Goal: Feedback & Contribution: Submit feedback/report problem

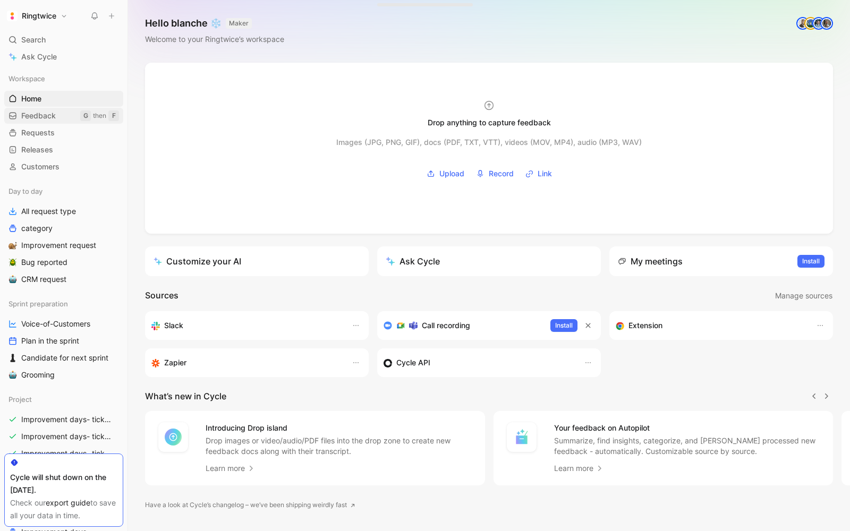
click at [49, 112] on span "Feedback" at bounding box center [38, 115] width 35 height 11
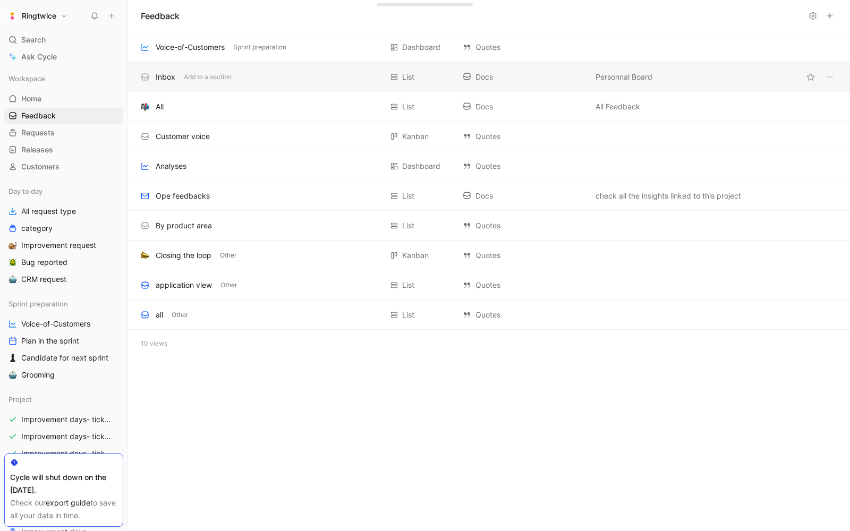
click at [173, 78] on div "Inbox" at bounding box center [166, 77] width 20 height 13
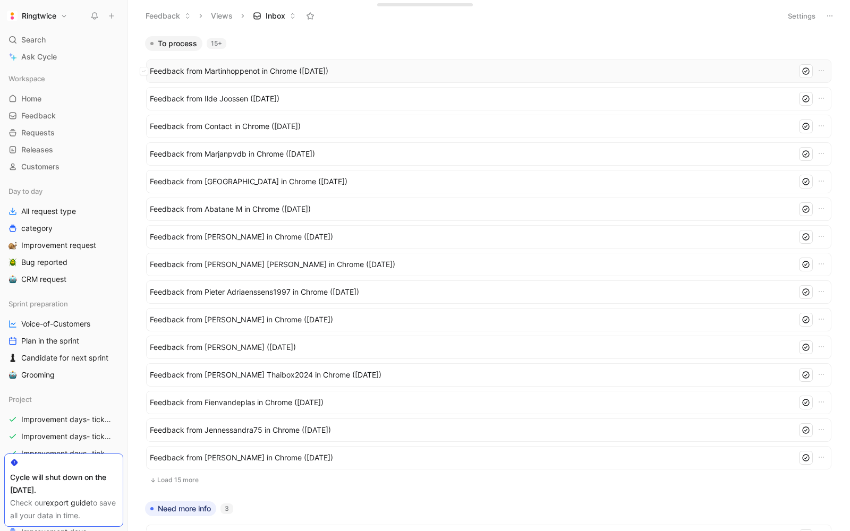
click at [229, 70] on span "Feedback from Martinhoppenot in Chrome (Sep 26, 2025)" at bounding box center [471, 71] width 643 height 13
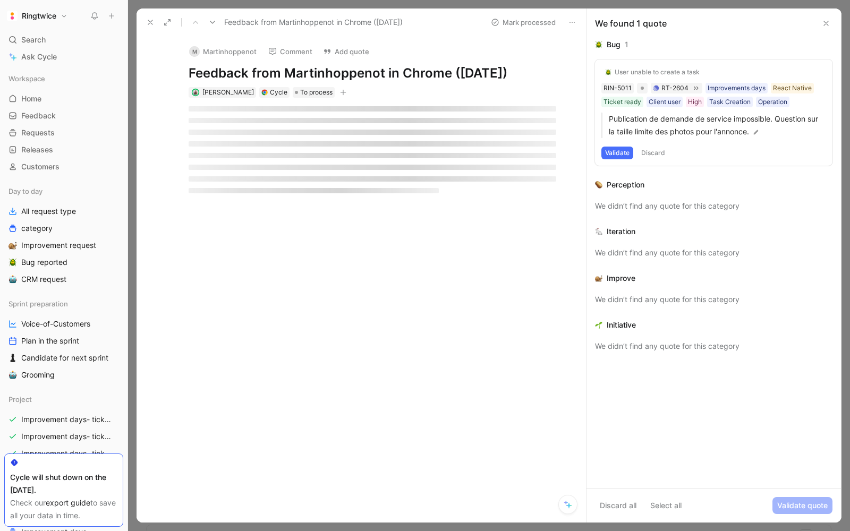
click at [150, 24] on icon at bounding box center [150, 22] width 8 height 8
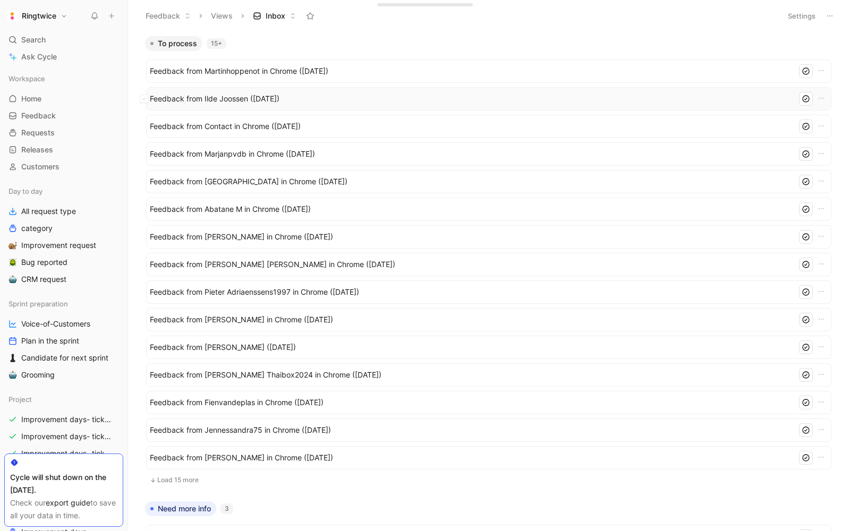
click at [177, 104] on span "Feedback from Ilde Joossen (Sep 26, 2025)" at bounding box center [471, 98] width 643 height 13
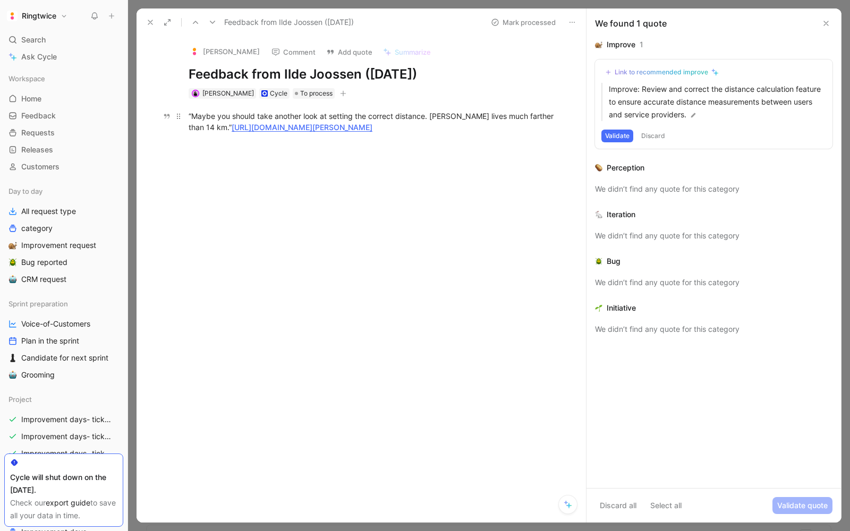
click at [226, 121] on div "“Maybe you should take another look at setting the correct distance. Gilles liv…" at bounding box center [373, 121] width 368 height 22
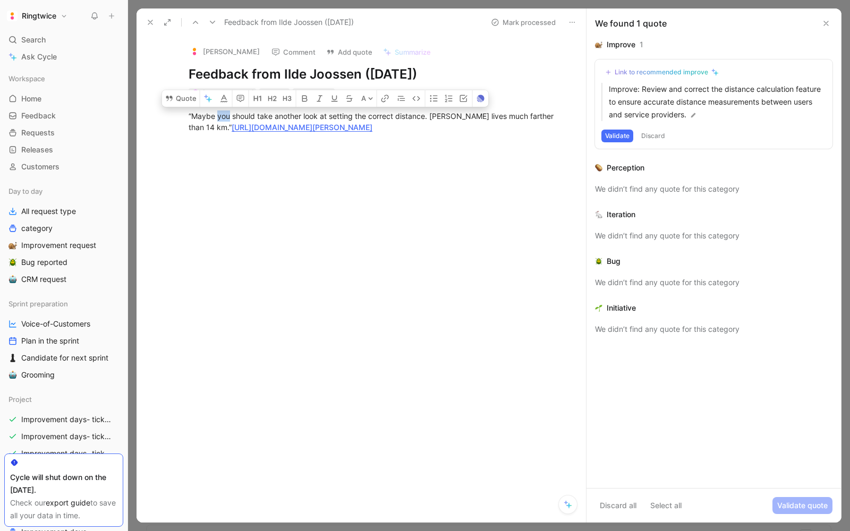
click at [442, 167] on div at bounding box center [372, 223] width 427 height 159
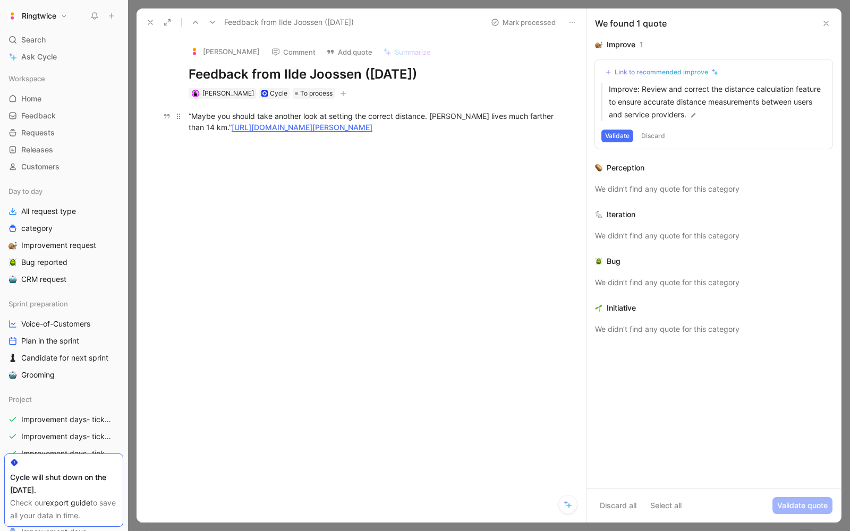
click at [235, 116] on div "“Maybe you should take another look at setting the correct distance. Gilles liv…" at bounding box center [373, 121] width 368 height 22
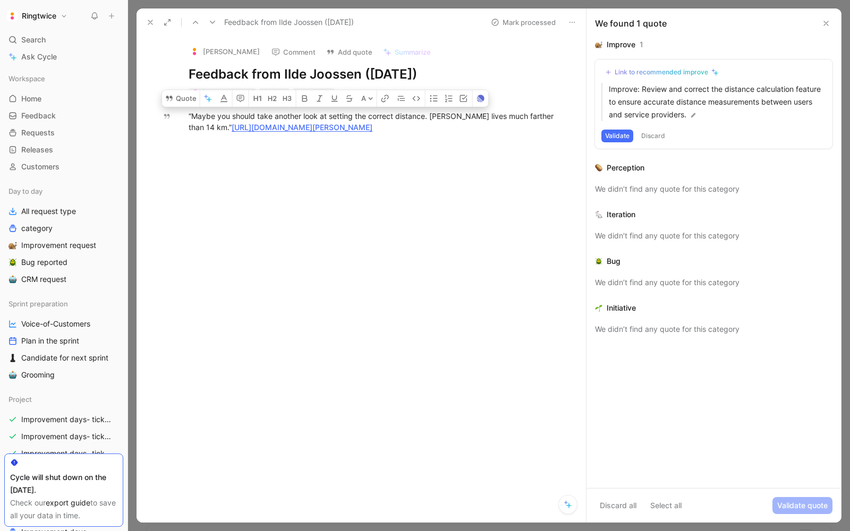
click at [501, 155] on div at bounding box center [372, 223] width 427 height 159
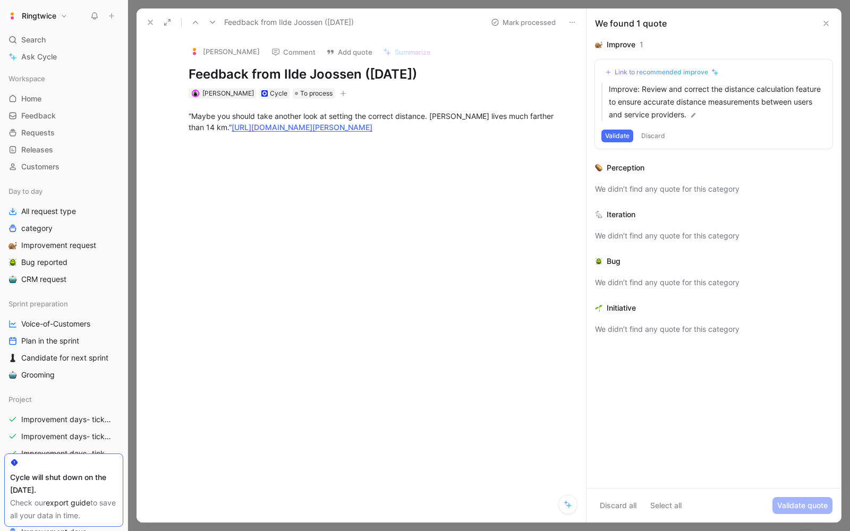
click at [270, 93] on div "Cycle" at bounding box center [279, 93] width 18 height 11
click at [270, 92] on div "Cycle" at bounding box center [279, 93] width 18 height 11
click at [508, 228] on div at bounding box center [372, 223] width 427 height 159
click at [148, 18] on icon at bounding box center [150, 22] width 8 height 8
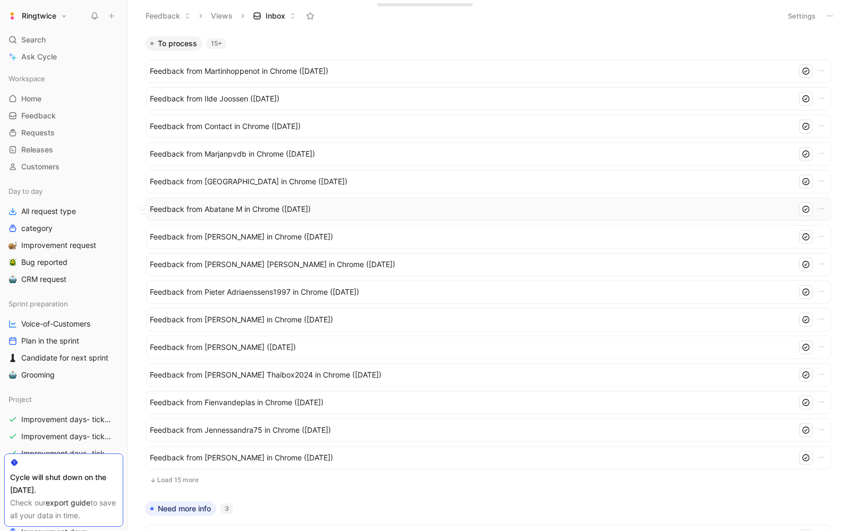
click at [265, 203] on span "Feedback from Abatane M in Chrome ([DATE])" at bounding box center [471, 209] width 643 height 13
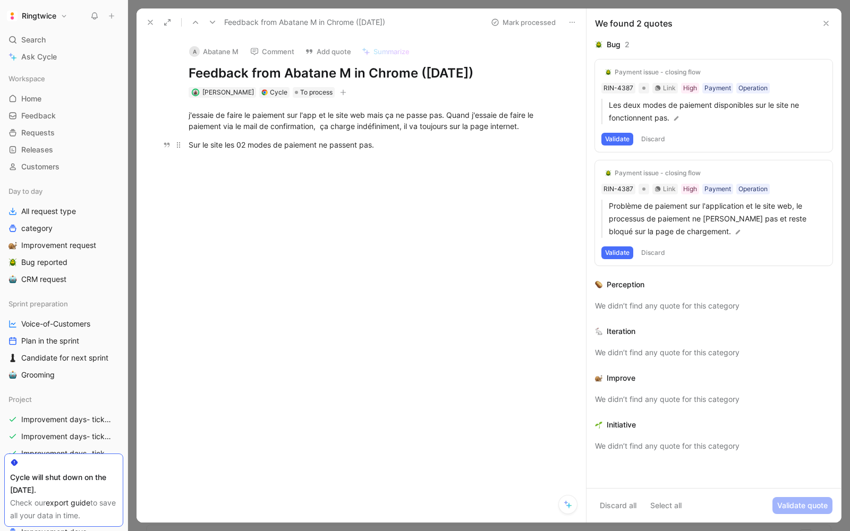
click at [385, 147] on div "Sur le site les 02 modes de paiement ne passent pas." at bounding box center [373, 144] width 368 height 11
click at [310, 127] on div "j'essaie de faire le paiement sur l'app et le site web mais ça ne passe pas. Qu…" at bounding box center [373, 120] width 368 height 22
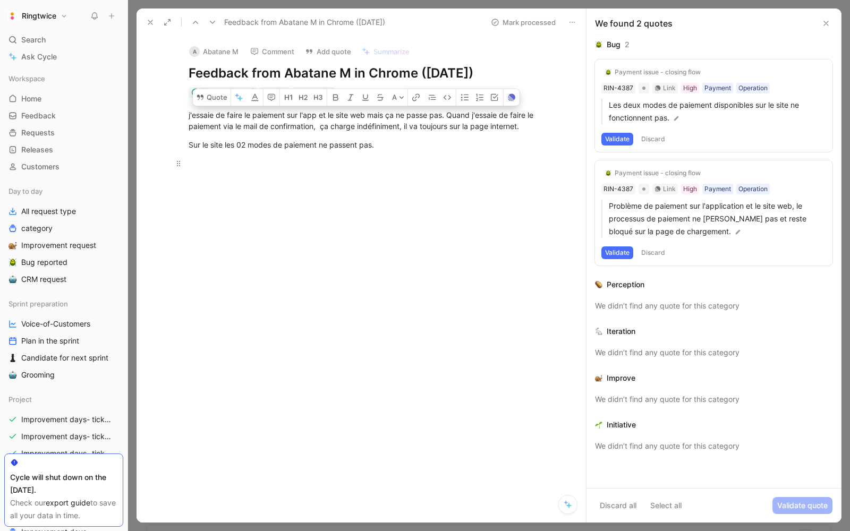
click at [350, 156] on p at bounding box center [372, 164] width 408 height 18
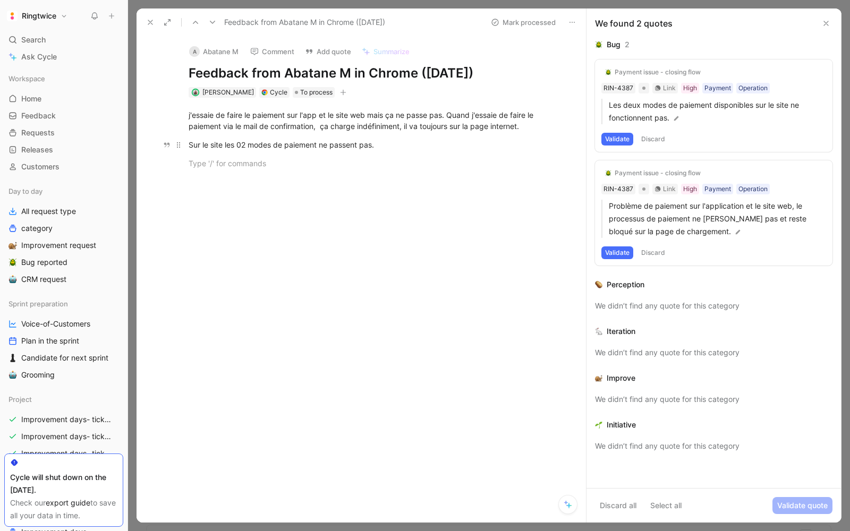
click at [265, 140] on div "Sur le site les 02 modes de paiement ne passent pas." at bounding box center [373, 144] width 368 height 11
click at [366, 158] on div at bounding box center [373, 163] width 368 height 11
click at [229, 116] on div "j'essaie de faire le paiement sur l'app et le site web mais ça ne passe pas. Qu…" at bounding box center [373, 120] width 368 height 22
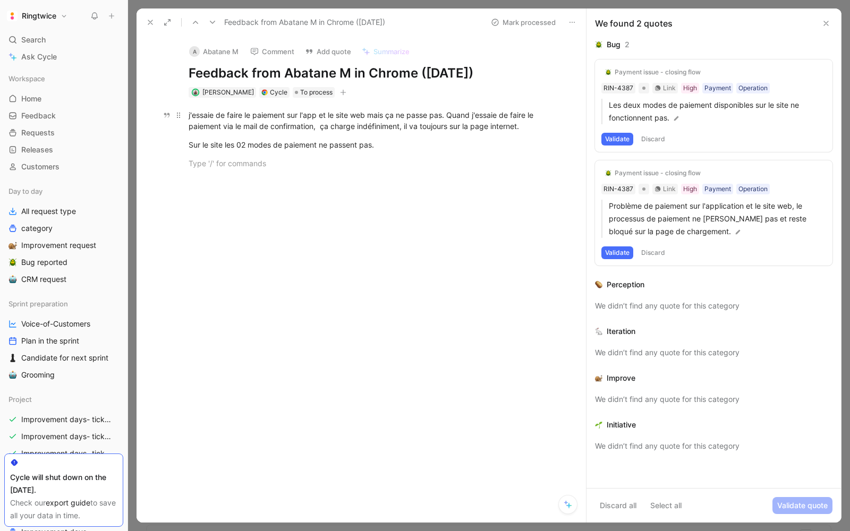
click at [229, 116] on div "j'essaie de faire le paiement sur l'app et le site web mais ça ne passe pas. Qu…" at bounding box center [373, 120] width 368 height 22
click at [387, 142] on div "Sur le site les 02 modes de paiement ne passent pas." at bounding box center [373, 144] width 368 height 11
drag, startPoint x: 206, startPoint y: 173, endPoint x: 373, endPoint y: 140, distance: 171.0
click at [206, 173] on p at bounding box center [372, 182] width 408 height 18
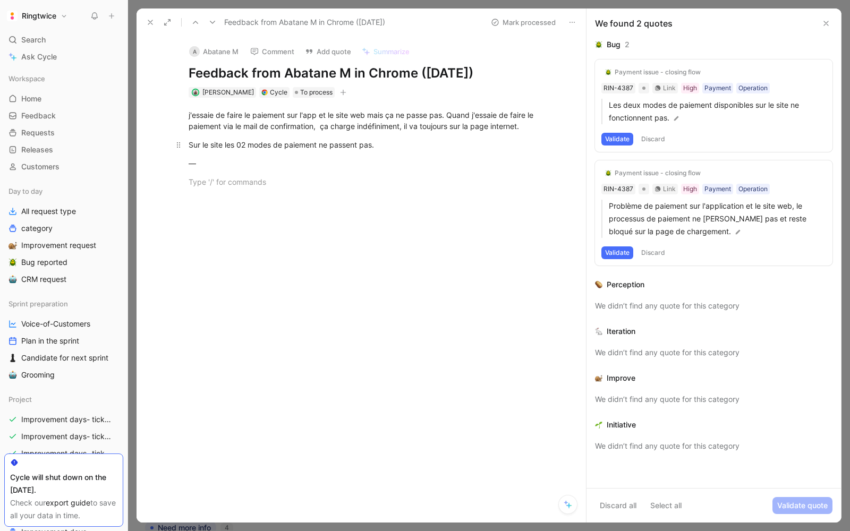
click at [196, 178] on div at bounding box center [373, 181] width 368 height 11
click at [360, 141] on div "Sur le site les 02 modes de paiement ne passent pas." at bounding box center [373, 144] width 368 height 11
click at [380, 144] on div "Sur le site les 02 modes de paiement ne passent pas." at bounding box center [373, 144] width 368 height 11
click at [258, 175] on p at bounding box center [372, 182] width 408 height 18
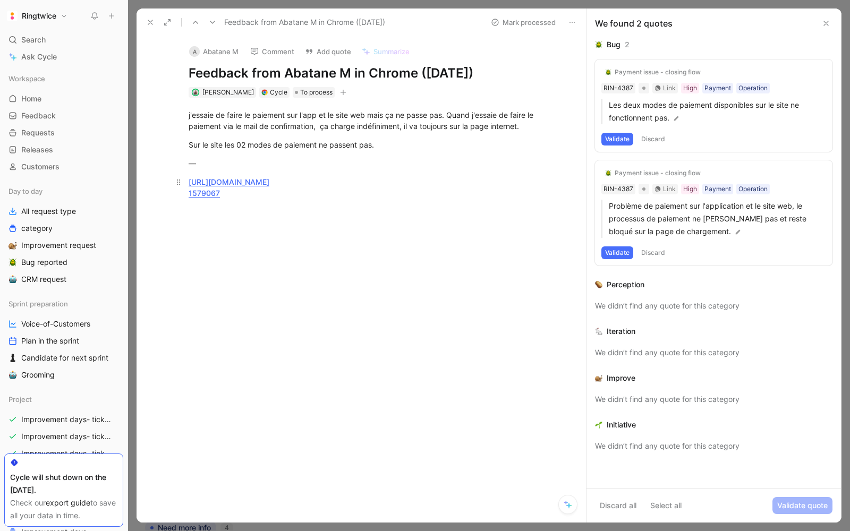
click at [265, 177] on u "[URL][DOMAIN_NAME]" at bounding box center [229, 181] width 81 height 9
click at [231, 200] on p "https://ringtwice.be/admin_user_activities?user_id=1507206 1579067" at bounding box center [372, 187] width 408 height 29
click at [211, 164] on div "—" at bounding box center [373, 163] width 368 height 11
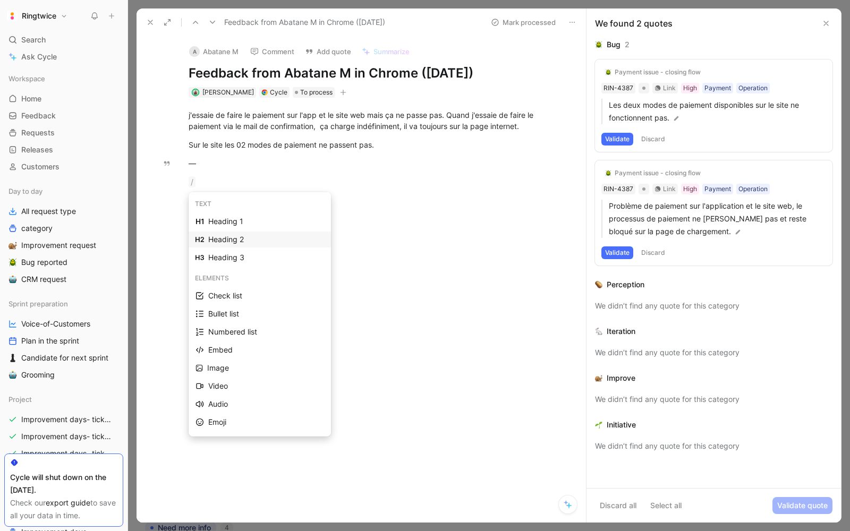
click at [239, 240] on div "Heading 2" at bounding box center [266, 239] width 116 height 13
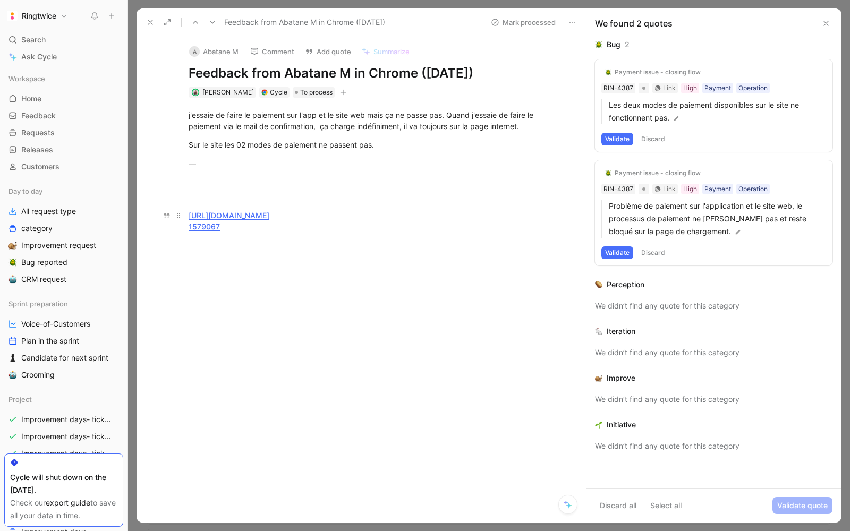
click at [261, 230] on div "https://ringtwice.be/admin_user_activities?user_id=1507206 1579067" at bounding box center [373, 221] width 368 height 22
click at [218, 188] on div at bounding box center [373, 194] width 368 height 14
click at [243, 194] on div "Client tries to pay via web and mobile app and can not" at bounding box center [373, 194] width 368 height 14
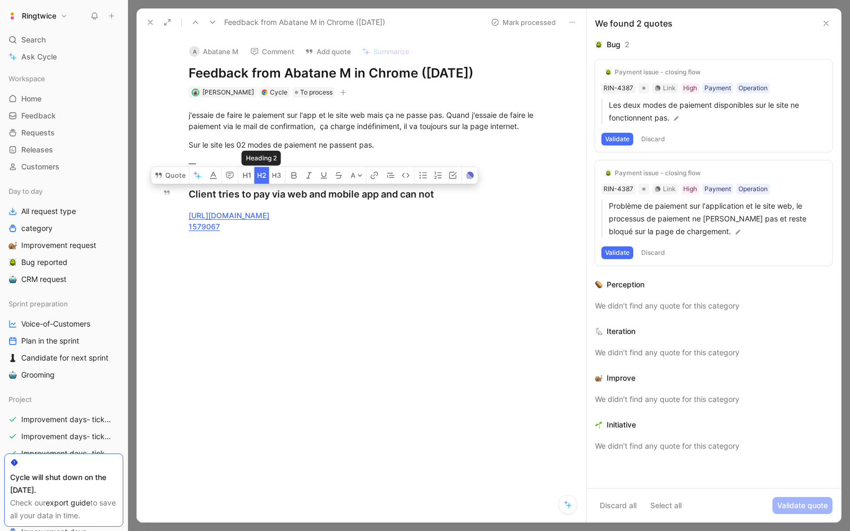
click at [262, 177] on icon "button" at bounding box center [264, 175] width 4 height 5
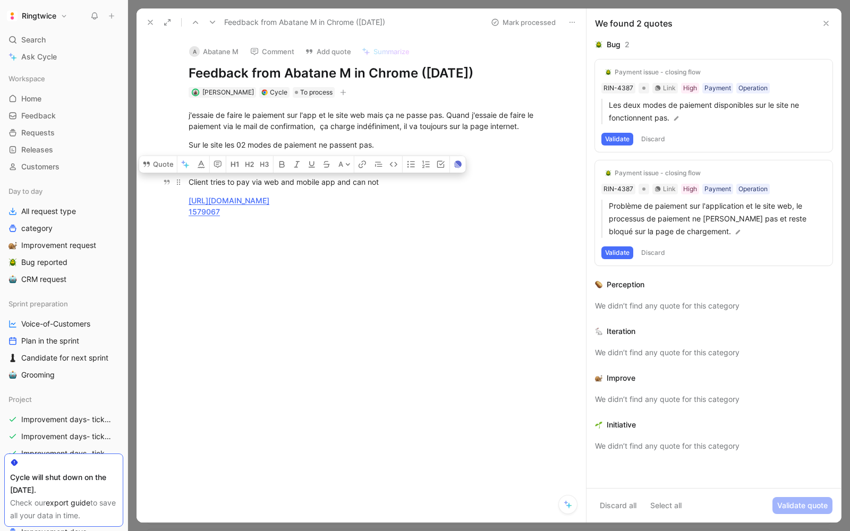
click at [402, 186] on div "Client tries to pay via web and mobile app and can not" at bounding box center [373, 181] width 368 height 11
drag, startPoint x: 392, startPoint y: 182, endPoint x: 371, endPoint y: 182, distance: 20.7
click at [371, 182] on div "Client tries to pay via web and mobile app and can not" at bounding box center [373, 181] width 368 height 11
click at [267, 172] on div "j'essaie de faire le paiement sur l'app et le site web mais ça ne passe pas. Qu…" at bounding box center [372, 182] width 427 height 168
click at [244, 216] on div "https://ringtwice.be/admin_user_activities?user_id=1507206 1579067" at bounding box center [373, 206] width 368 height 22
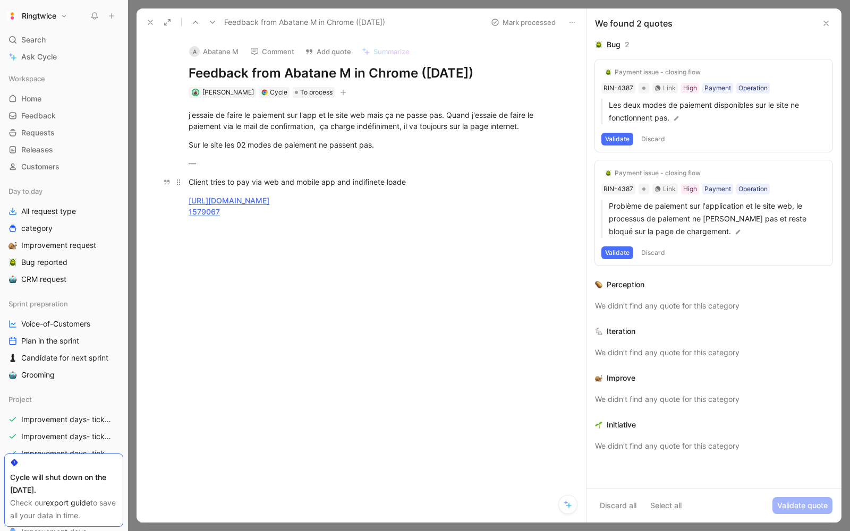
click at [380, 180] on div "Client tries to pay via web and mobile app and indifinete loade" at bounding box center [373, 181] width 368 height 11
click at [256, 211] on div "https://ringtwice.be/admin_user_activities?user_id=1507206 1579067" at bounding box center [373, 206] width 368 height 22
click at [228, 169] on p "—" at bounding box center [372, 164] width 408 height 18
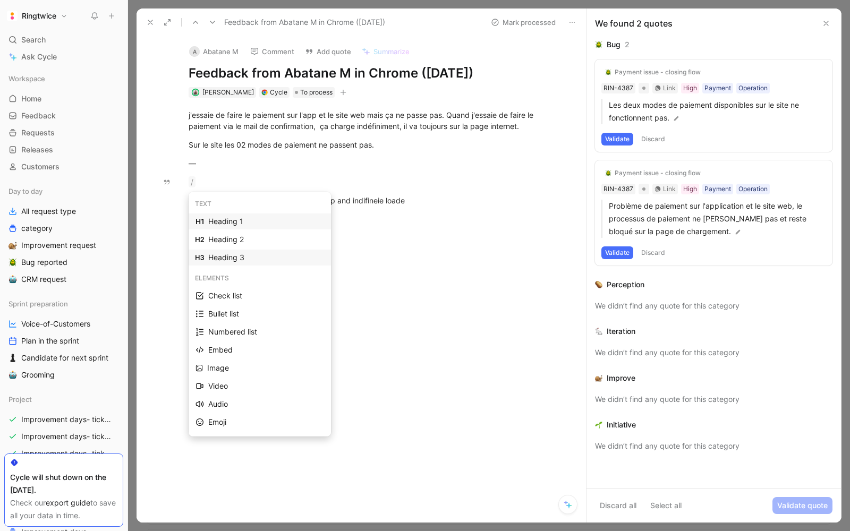
click at [228, 263] on div "Heading 3" at bounding box center [266, 257] width 116 height 13
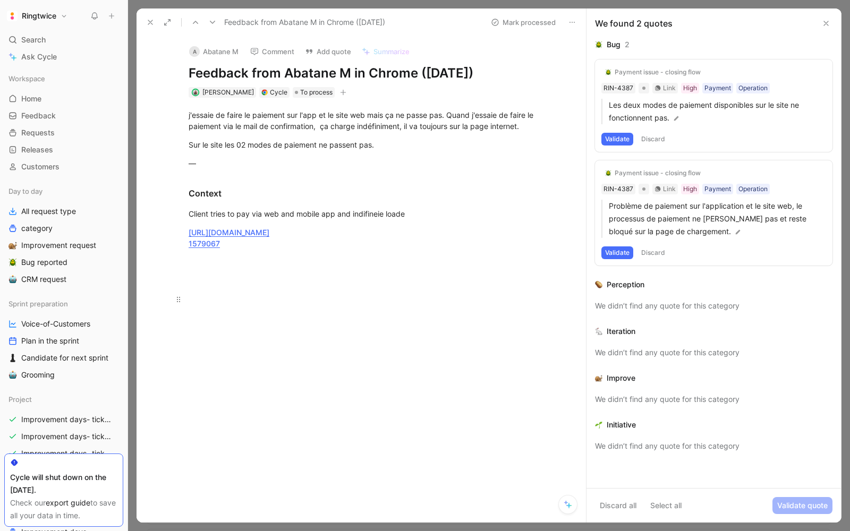
click at [238, 291] on p at bounding box center [372, 300] width 408 height 18
click at [216, 280] on div at bounding box center [373, 280] width 368 height 11
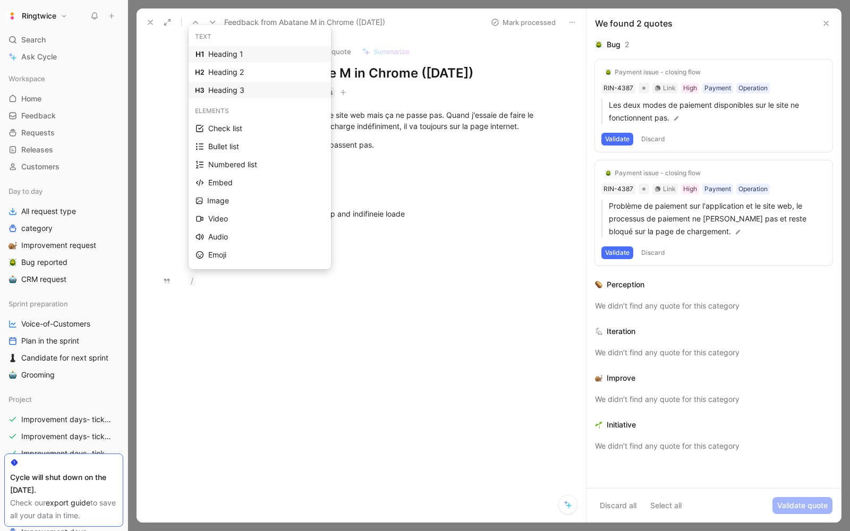
click at [248, 89] on div "Heading 3" at bounding box center [266, 90] width 116 height 13
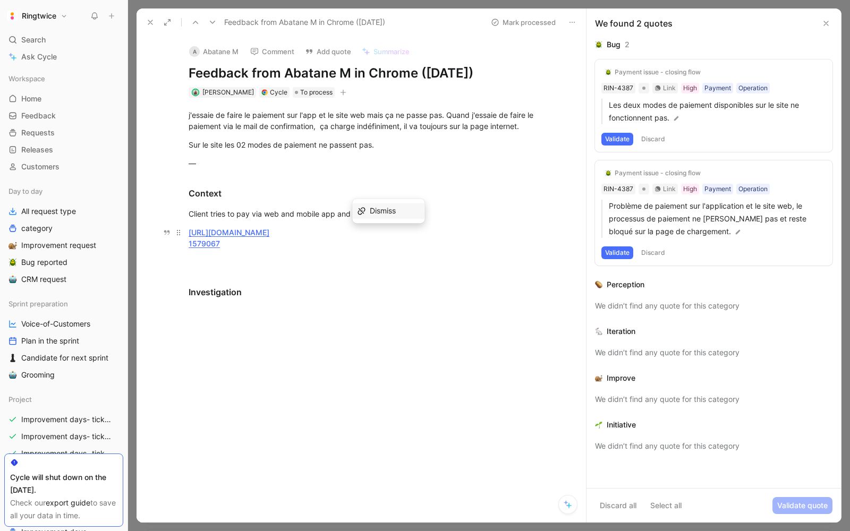
drag, startPoint x: 423, startPoint y: 231, endPoint x: 373, endPoint y: 232, distance: 50.0
click at [373, 232] on div "https://ringtwice.be/admin_user_activities?user_id=1507206 1579067" at bounding box center [373, 238] width 368 height 22
copy u "1507206"
click at [276, 264] on div at bounding box center [373, 262] width 368 height 11
click at [269, 228] on u "[URL][DOMAIN_NAME]" at bounding box center [229, 232] width 81 height 9
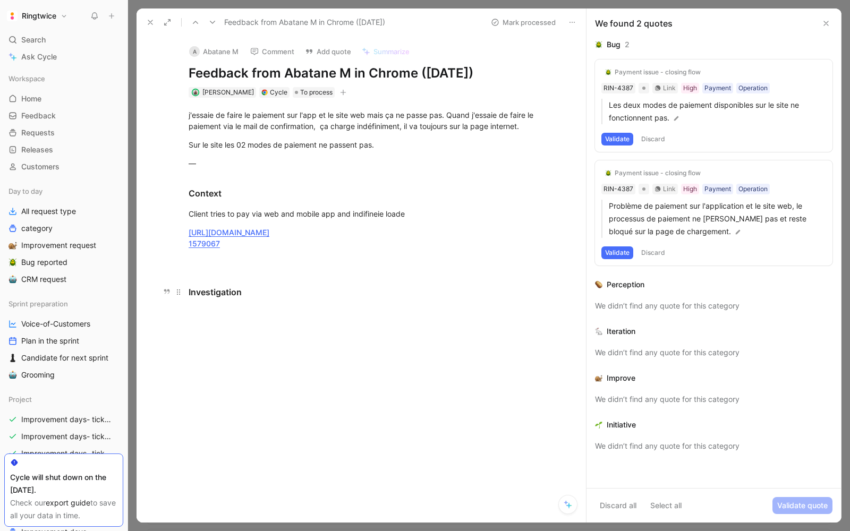
click at [213, 301] on h3 "Investigation" at bounding box center [372, 287] width 408 height 31
click at [234, 215] on div "Client tries to pay via web and mobile app and indifineie loade" at bounding box center [373, 213] width 368 height 11
click at [269, 236] on u "[URL][DOMAIN_NAME]" at bounding box center [229, 232] width 81 height 9
click at [209, 249] on p "https://ringtwice.be/admin_user_activities?user_id=1507206 1579067" at bounding box center [372, 238] width 408 height 29
click at [205, 254] on p at bounding box center [372, 262] width 408 height 18
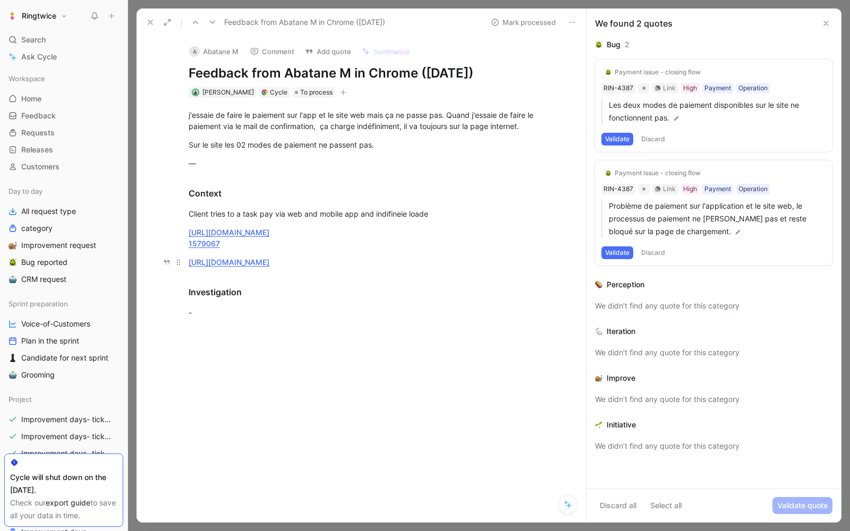
click at [540, 266] on div "[URL][DOMAIN_NAME]" at bounding box center [373, 262] width 368 height 11
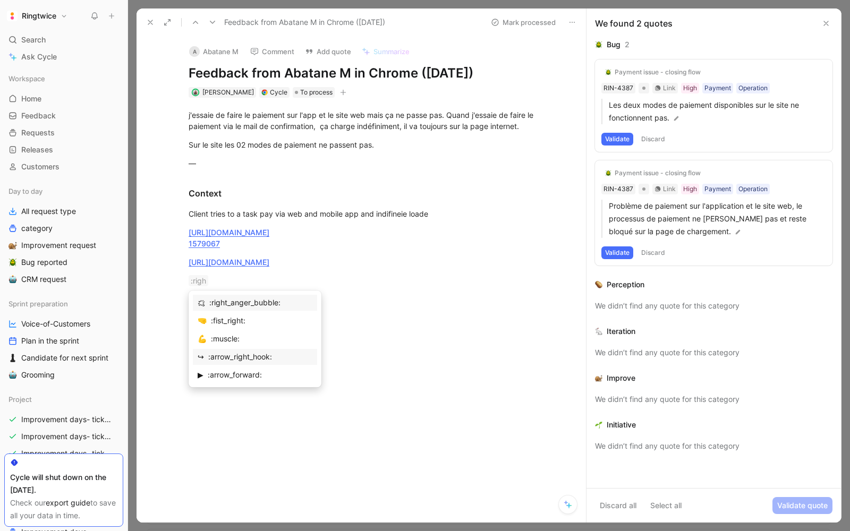
click at [233, 359] on div ":arrow_right_hook:" at bounding box center [260, 357] width 104 height 13
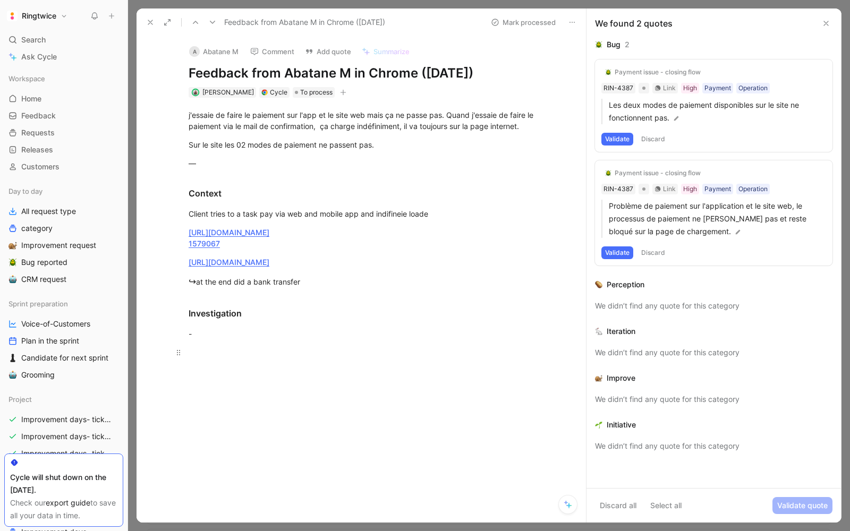
click at [244, 354] on div at bounding box center [373, 352] width 368 height 11
click at [212, 334] on div "-" at bounding box center [373, 333] width 368 height 11
click at [207, 345] on div "j'essaie de faire le paiement sur l'app et le site web mais ça ne passe pas. Qu…" at bounding box center [372, 224] width 427 height 253
drag, startPoint x: 286, startPoint y: 68, endPoint x: 351, endPoint y: 72, distance: 64.9
click at [351, 72] on h1 "Feedback from Abatane M in Chrome ([DATE])" at bounding box center [373, 73] width 368 height 17
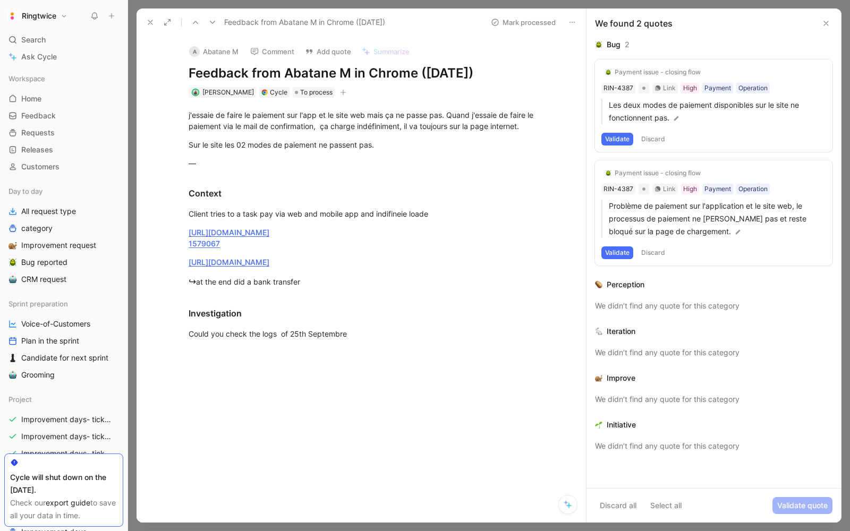
copy h1 "Abatane M"
click at [278, 333] on div "Could you check the logs of 25th Septembre" at bounding box center [373, 333] width 368 height 11
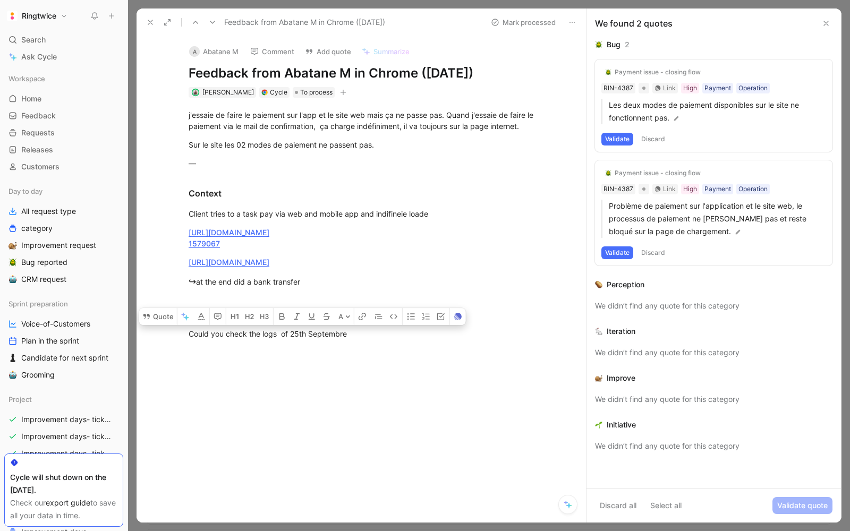
click at [289, 350] on div "Quote A j'essaie de faire le paiement sur l'app et le site web mais ça ne passe…" at bounding box center [372, 304] width 427 height 413
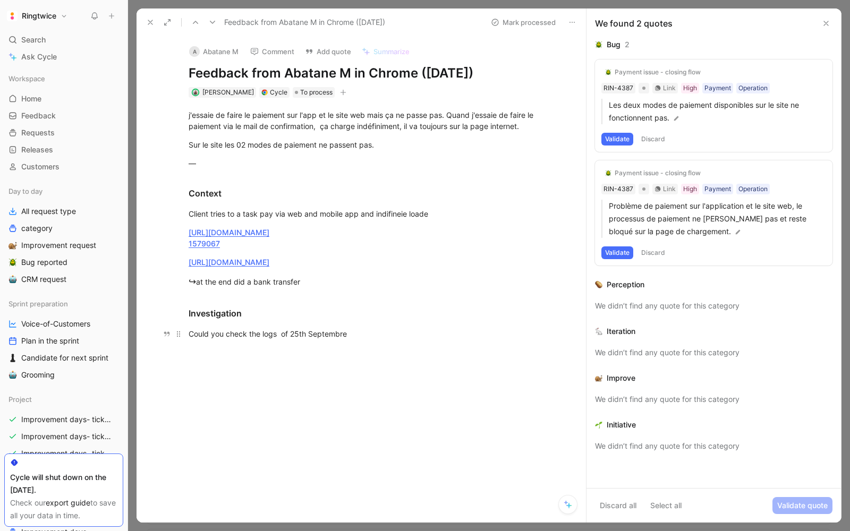
drag, startPoint x: 291, startPoint y: 336, endPoint x: 365, endPoint y: 329, distance: 74.6
click at [364, 329] on div "Could you check the logs of 25th Septembre" at bounding box center [373, 333] width 368 height 11
click at [246, 335] on div "Could you check the logs ?" at bounding box center [373, 333] width 368 height 11
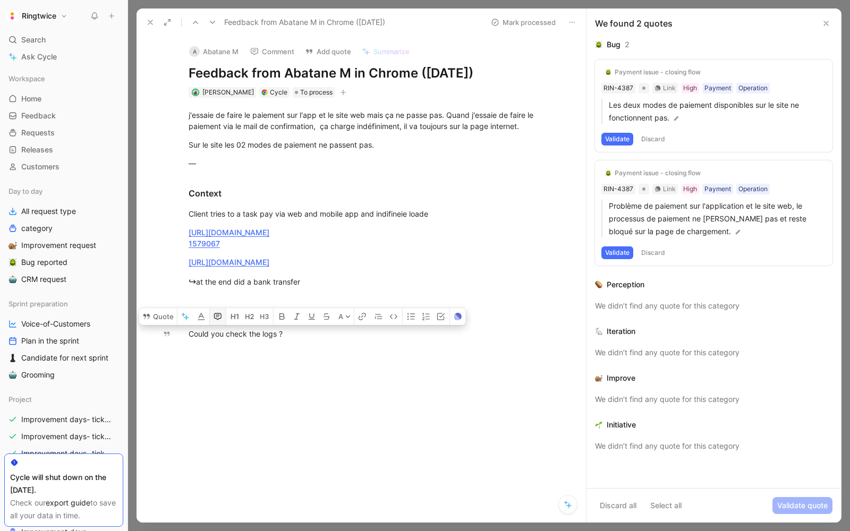
click at [215, 318] on icon "button" at bounding box center [218, 316] width 8 height 8
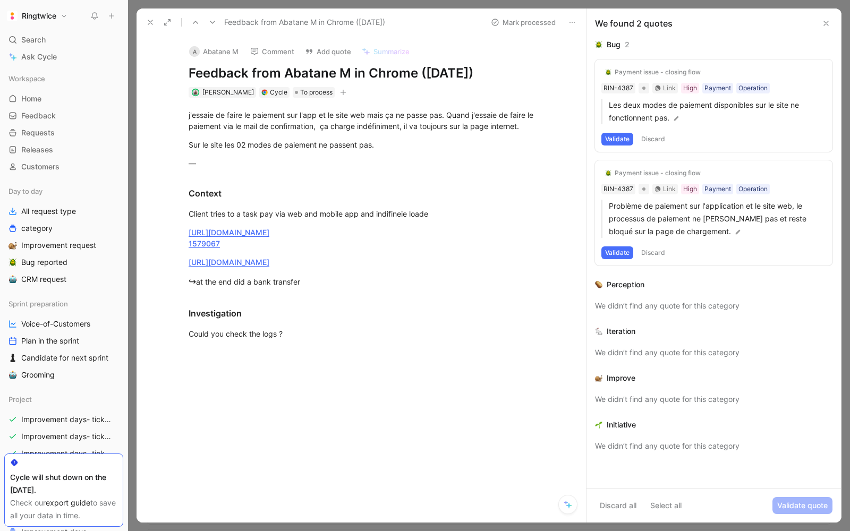
click at [431, 312] on div "Investigation" at bounding box center [373, 313] width 368 height 13
click at [303, 96] on span "To process" at bounding box center [316, 92] width 32 height 11
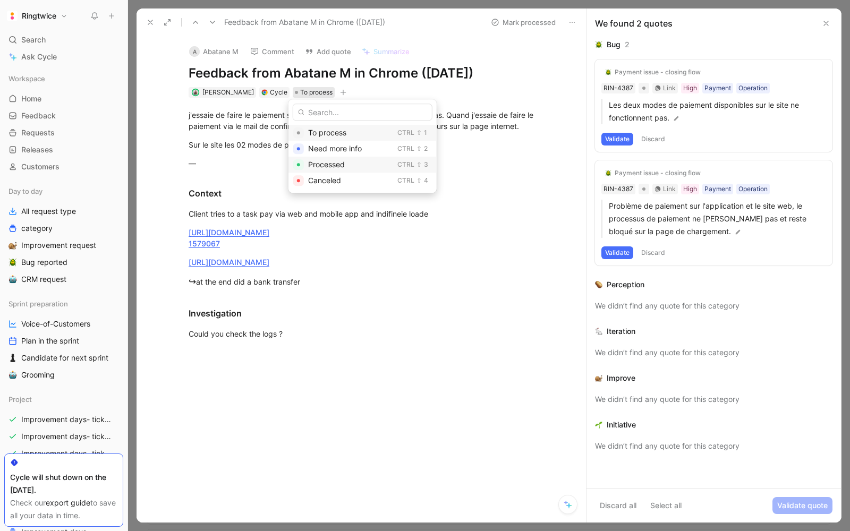
click at [346, 164] on div "Processed" at bounding box center [350, 164] width 85 height 13
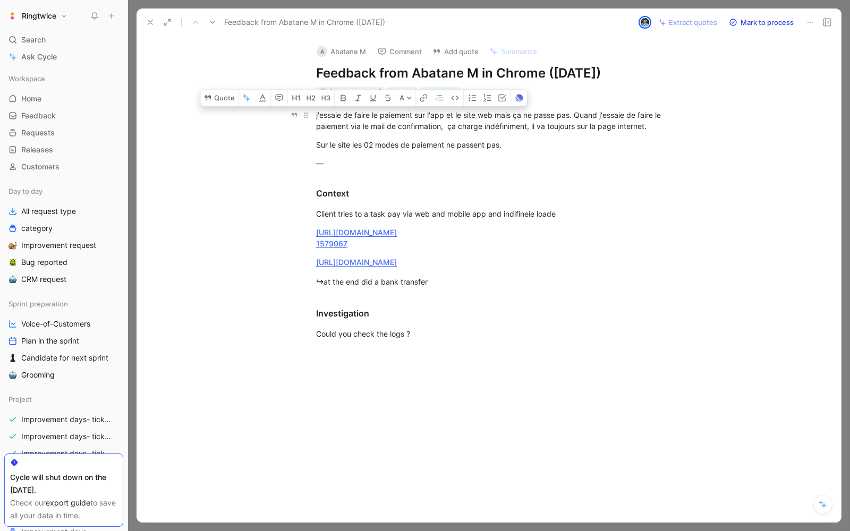
drag, startPoint x: 437, startPoint y: 339, endPoint x: 312, endPoint y: 113, distance: 258.2
click at [312, 113] on div "j'essaie de faire le paiement sur l'app et le site web mais ça ne passe pas. Qu…" at bounding box center [500, 224] width 682 height 253
click at [214, 93] on button "Quote" at bounding box center [219, 97] width 38 height 17
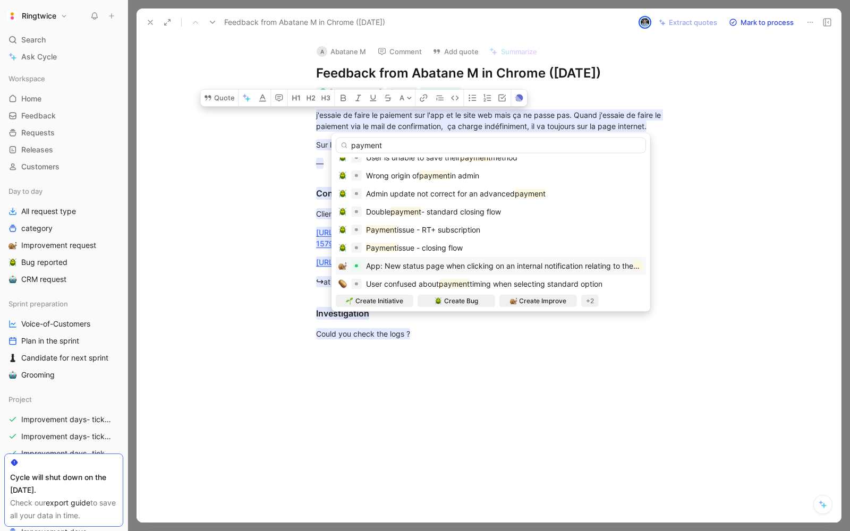
scroll to position [106, 0]
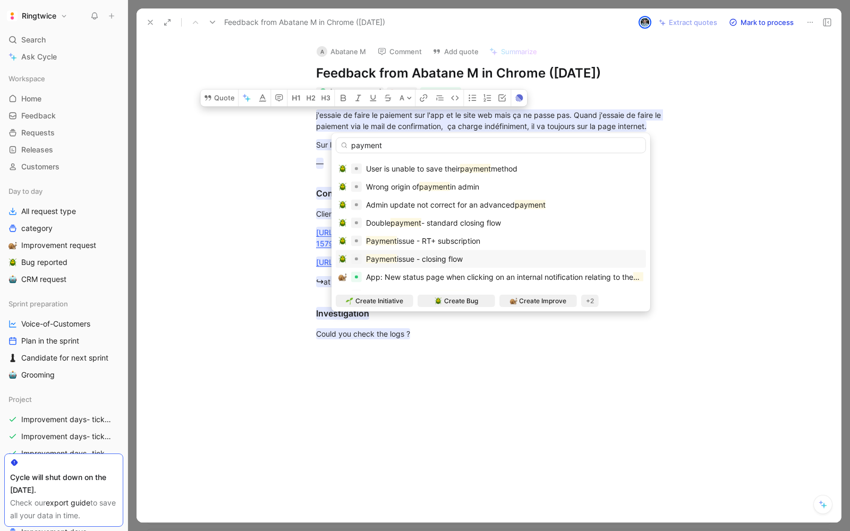
type input "payment"
click at [458, 254] on span "issue - closing flow" at bounding box center [430, 258] width 66 height 9
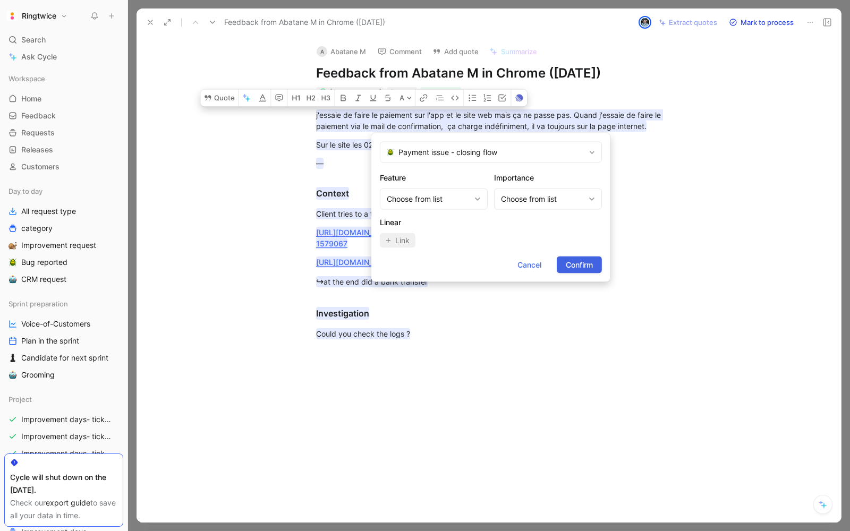
click at [579, 257] on button "Confirm" at bounding box center [579, 265] width 45 height 17
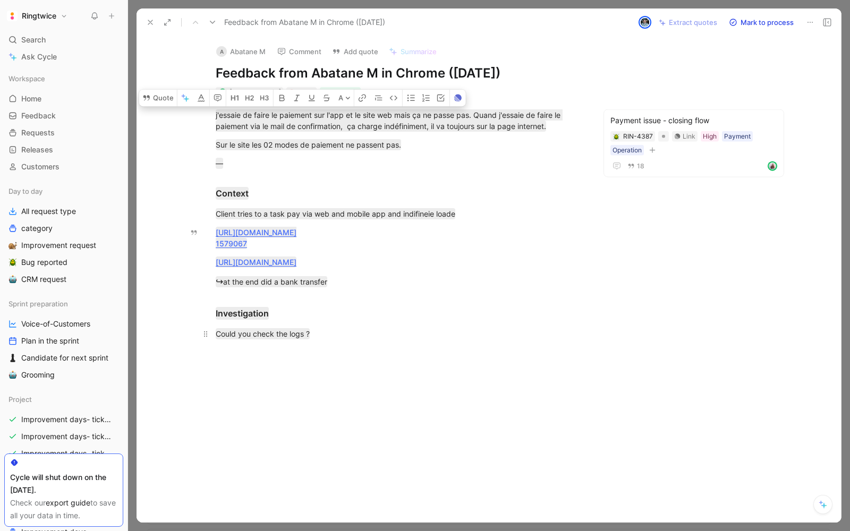
click at [300, 325] on p "Could you check the logs ?" at bounding box center [399, 334] width 408 height 18
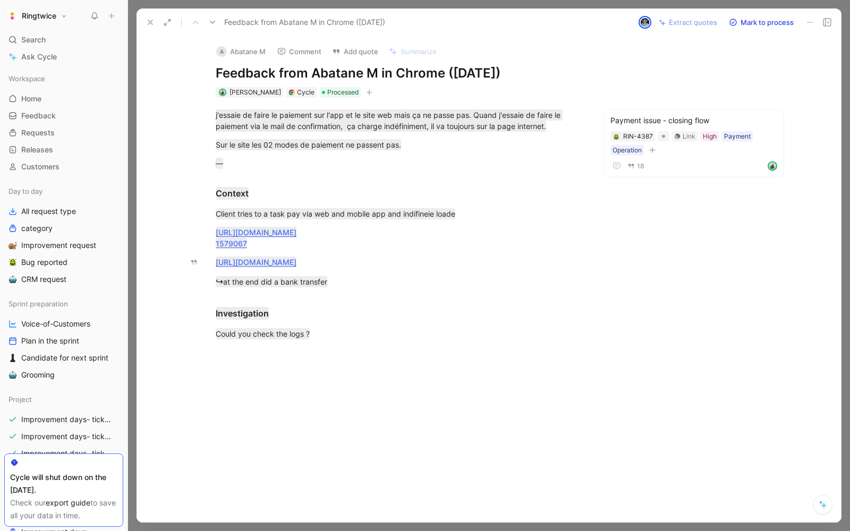
click at [151, 18] on icon at bounding box center [150, 22] width 8 height 8
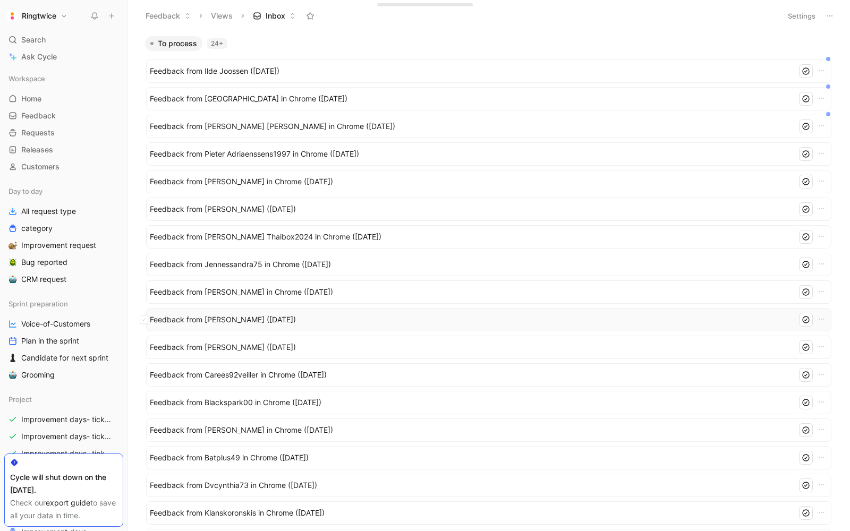
click at [215, 318] on span "Feedback from David Kaba (Sep 25, 2025)" at bounding box center [471, 319] width 643 height 13
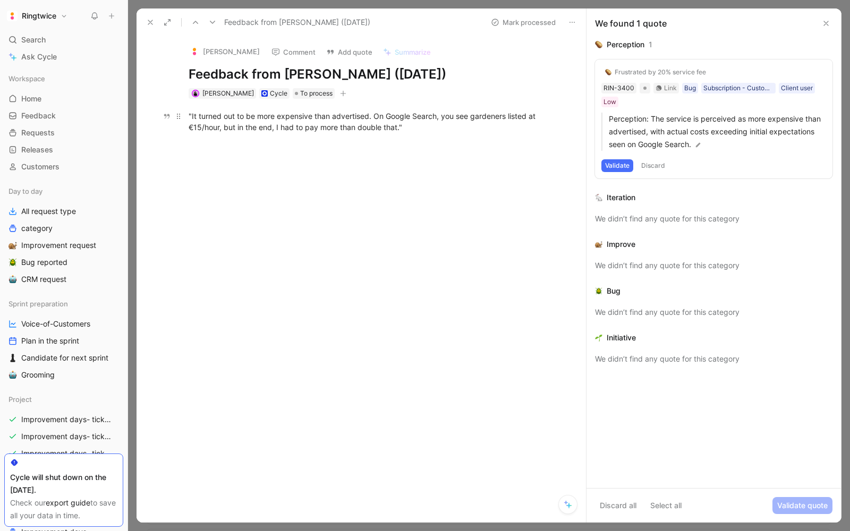
click at [321, 119] on div ""It turned out to be more expensive than advertised. On Google Search, you see …" at bounding box center [373, 121] width 368 height 22
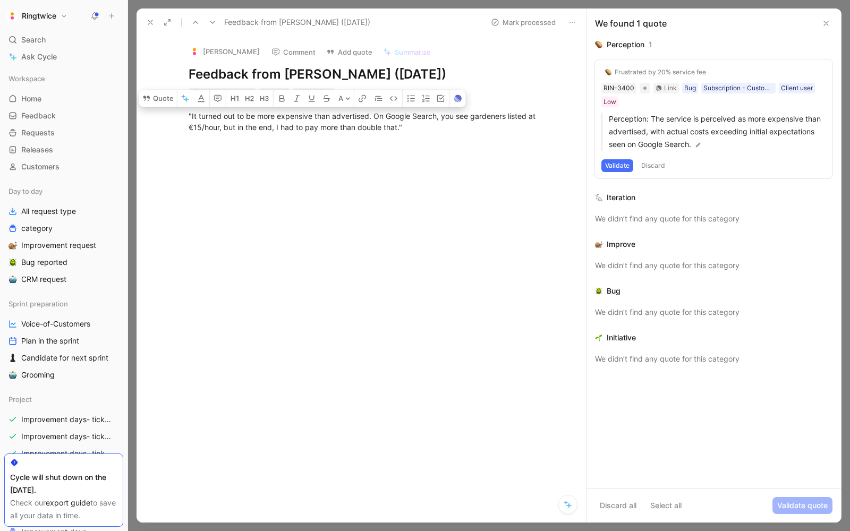
click at [160, 97] on div "David Kaba Comment Add quote Summarize Feedback from David Kaba (Sep 25, 2025) …" at bounding box center [361, 279] width 449 height 487
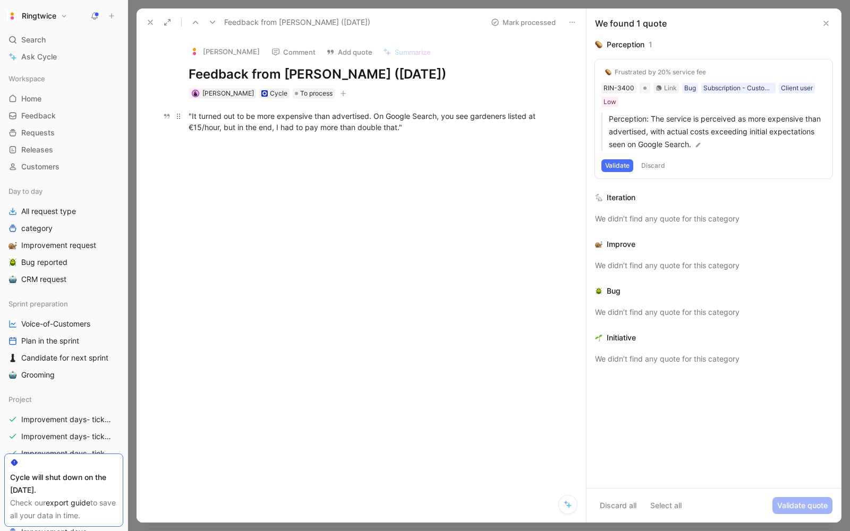
click at [237, 120] on div ""It turned out to be more expensive than advertised. On Google Search, you see …" at bounding box center [373, 121] width 368 height 22
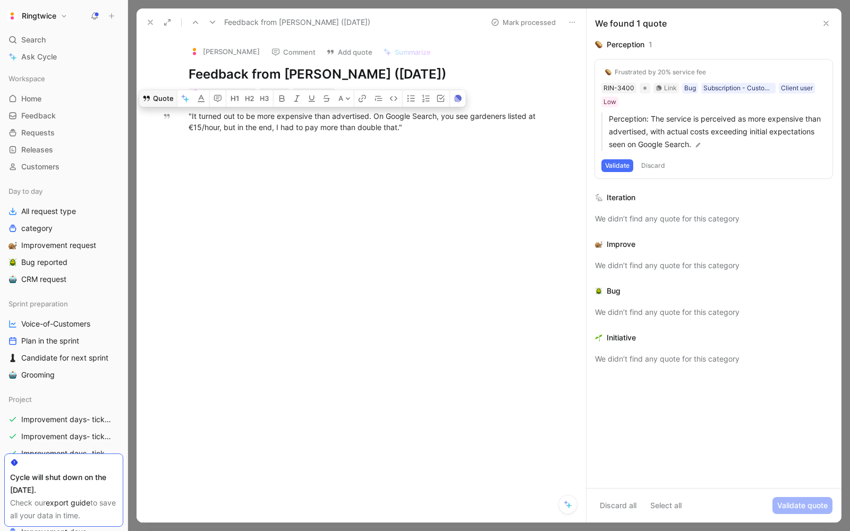
click at [157, 95] on button "Quote" at bounding box center [158, 98] width 38 height 17
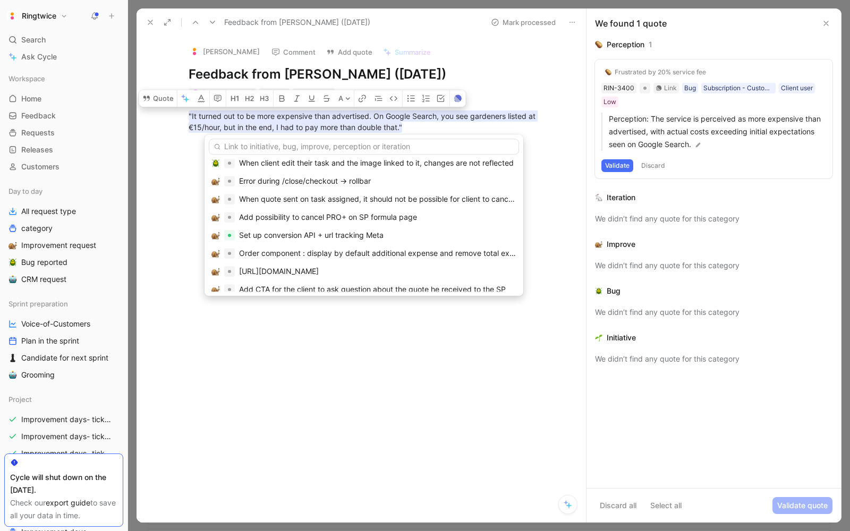
scroll to position [327, 0]
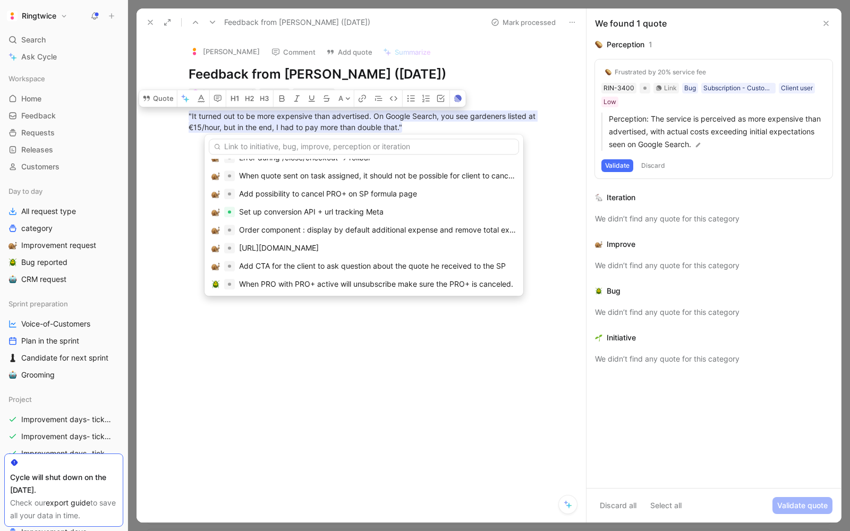
type input "i"
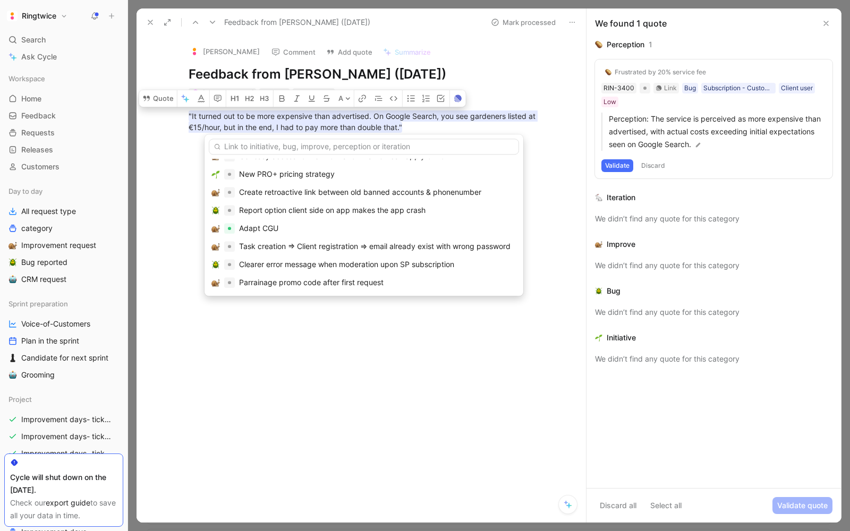
type input "F"
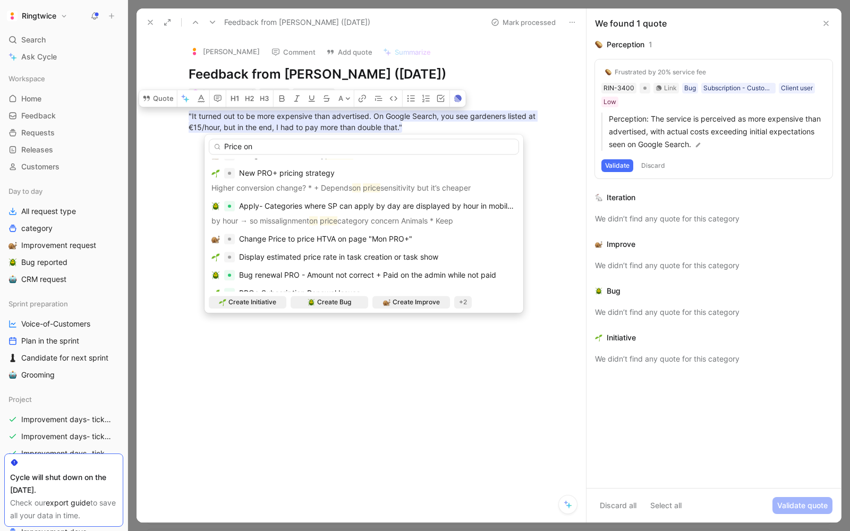
scroll to position [0, 0]
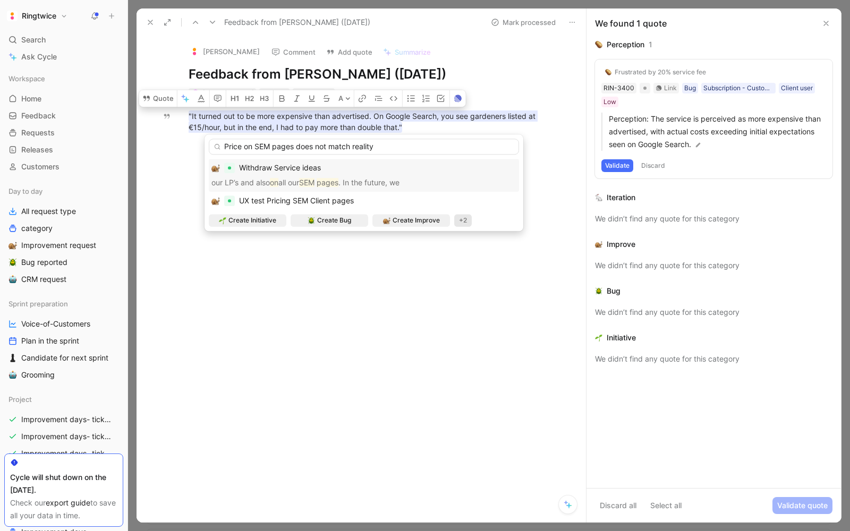
type input "Price on SEM pages does not match reality"
click at [463, 222] on div "+2" at bounding box center [463, 220] width 18 height 13
click at [461, 244] on div "Perception" at bounding box center [469, 240] width 63 height 13
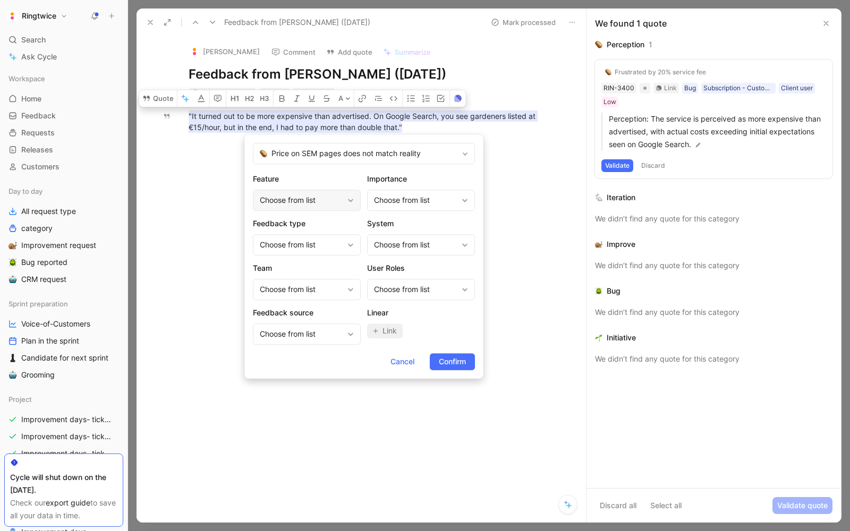
click at [303, 199] on div "Choose from list" at bounding box center [301, 200] width 83 height 13
type input "sem"
click at [286, 241] on div "SEM" at bounding box center [298, 245] width 80 height 13
click at [398, 202] on div "Choose from list" at bounding box center [415, 200] width 83 height 13
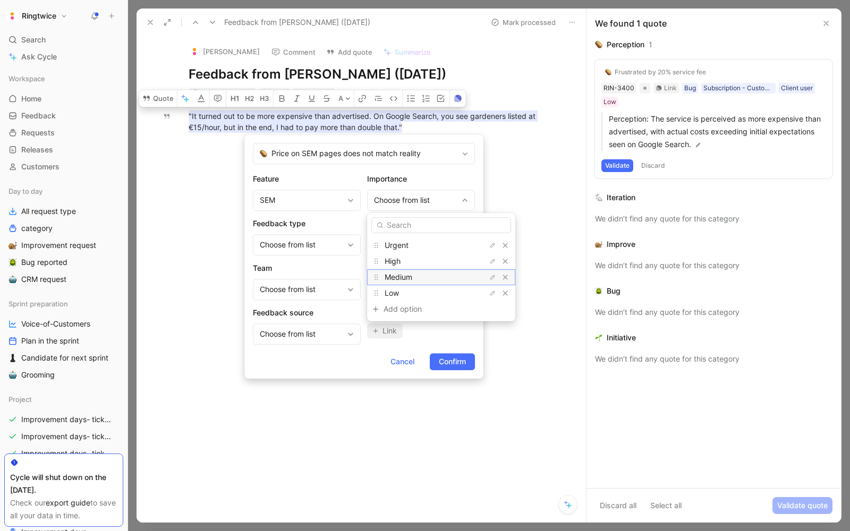
click at [405, 277] on span "Medium" at bounding box center [399, 277] width 28 height 9
click at [309, 248] on div "Choose from list" at bounding box center [301, 245] width 83 height 13
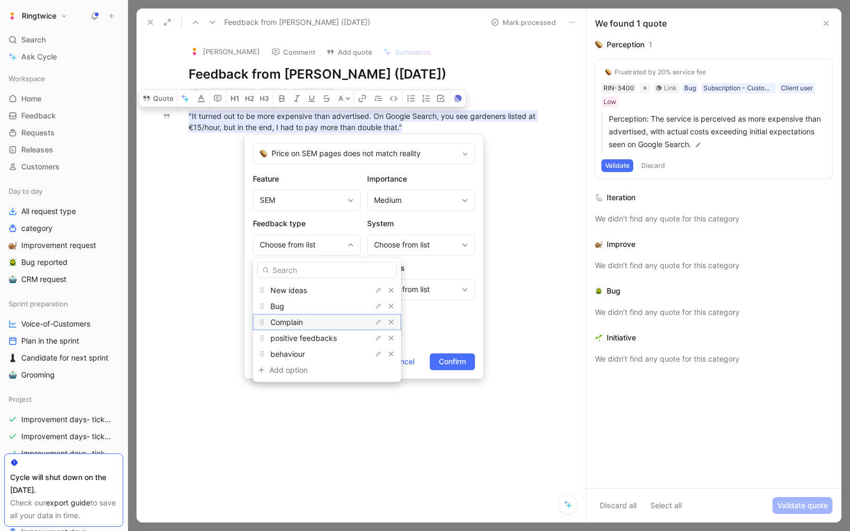
click at [297, 318] on span "Complain" at bounding box center [286, 322] width 32 height 9
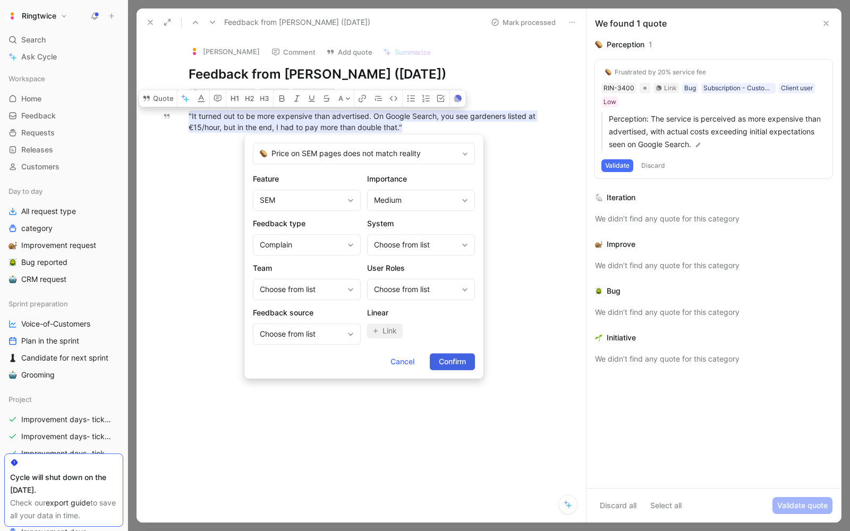
click at [449, 360] on span "Confirm" at bounding box center [452, 361] width 27 height 13
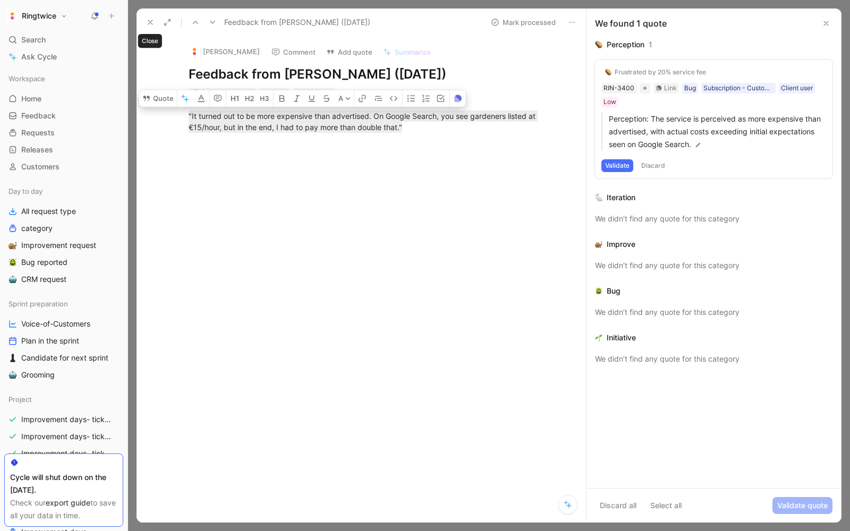
click at [152, 20] on use at bounding box center [150, 22] width 4 height 4
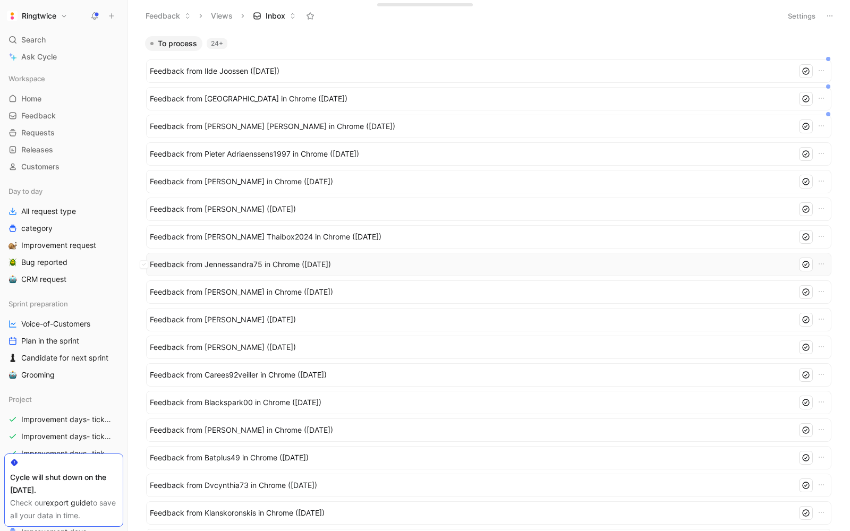
click at [232, 261] on span "Feedback from Jennessandra75 in Chrome (Sep 25, 2025)" at bounding box center [471, 264] width 643 height 13
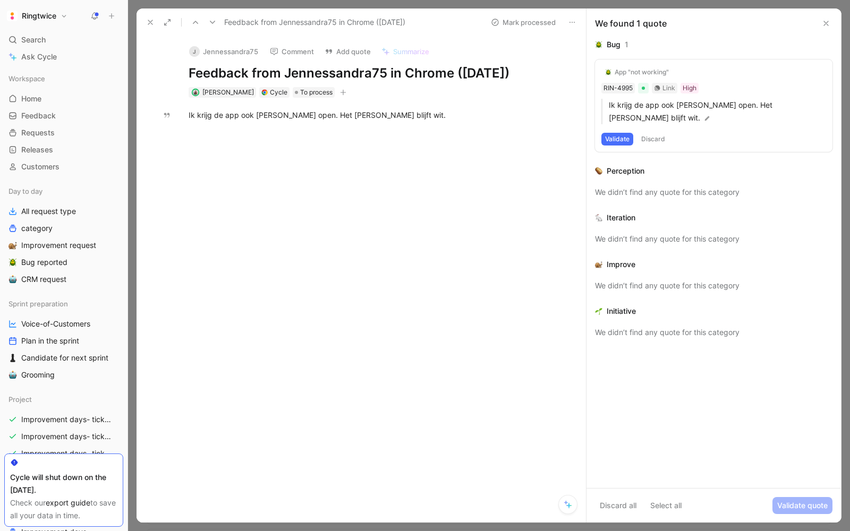
click at [140, 26] on div "Feedback from Jennessandra75 in Chrome (Sep 25, 2025) Mark processed" at bounding box center [361, 22] width 449 height 28
click at [146, 25] on icon at bounding box center [150, 22] width 8 height 8
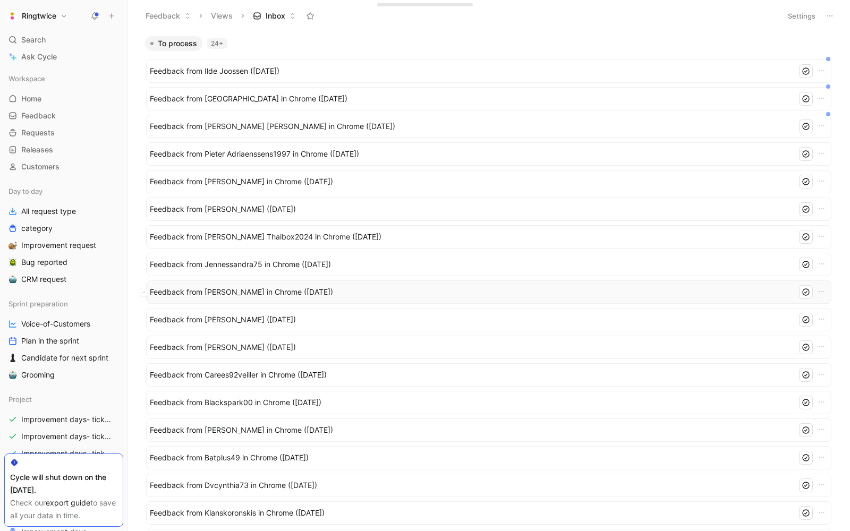
click at [292, 290] on span "Feedback from Jan Philipsen in Chrome (Sep 25, 2025)" at bounding box center [471, 292] width 643 height 13
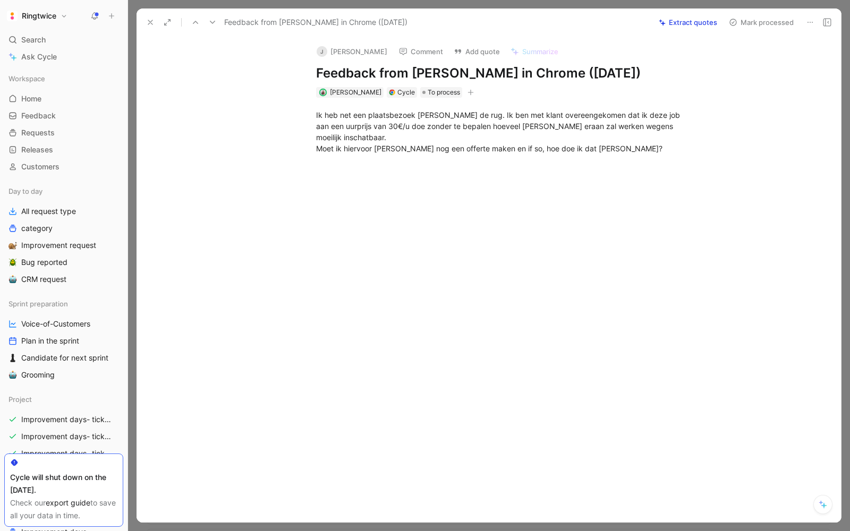
click at [143, 20] on button at bounding box center [150, 22] width 15 height 15
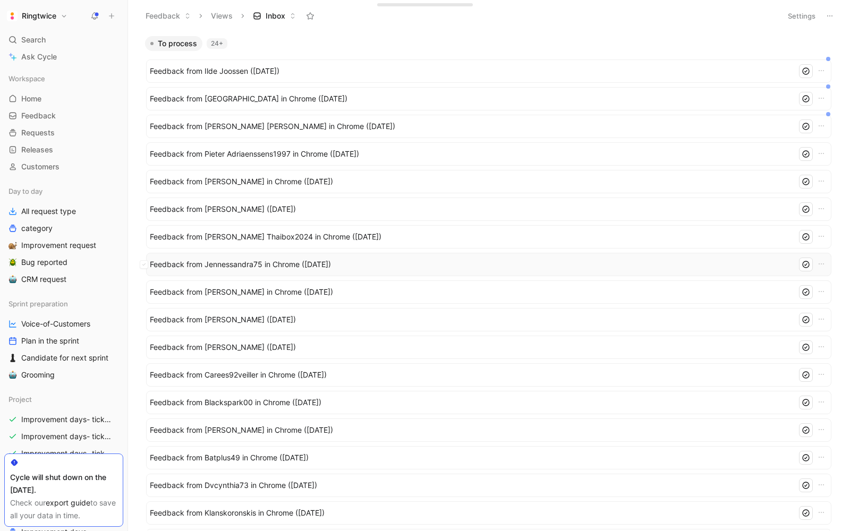
click at [328, 271] on div "Feedback from Jennessandra75 in Chrome (Sep 25, 2025)" at bounding box center [489, 265] width 678 height 14
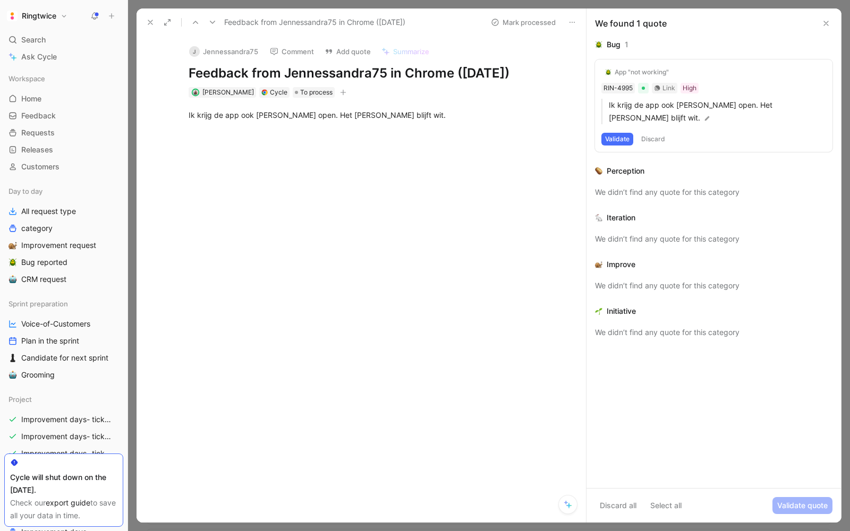
click at [144, 20] on button at bounding box center [150, 22] width 15 height 15
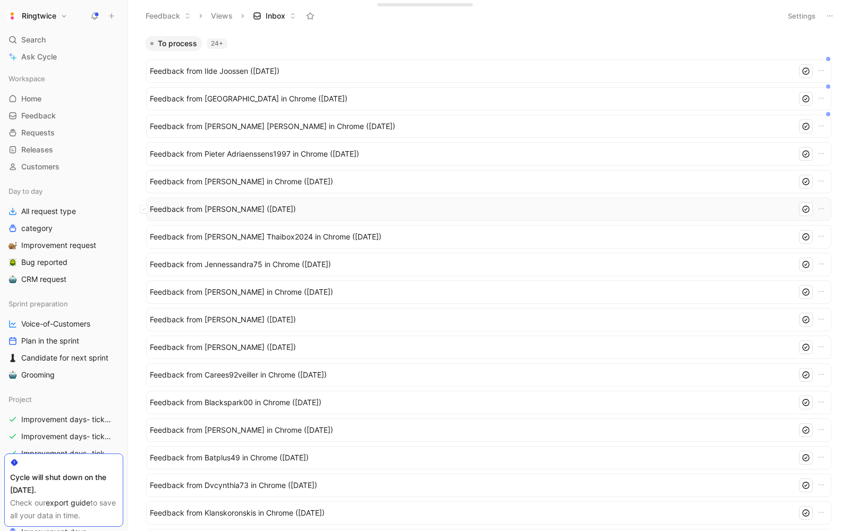
click at [230, 206] on span "Feedback from Lieve Vanroose (Sep 26, 2025)" at bounding box center [471, 209] width 643 height 13
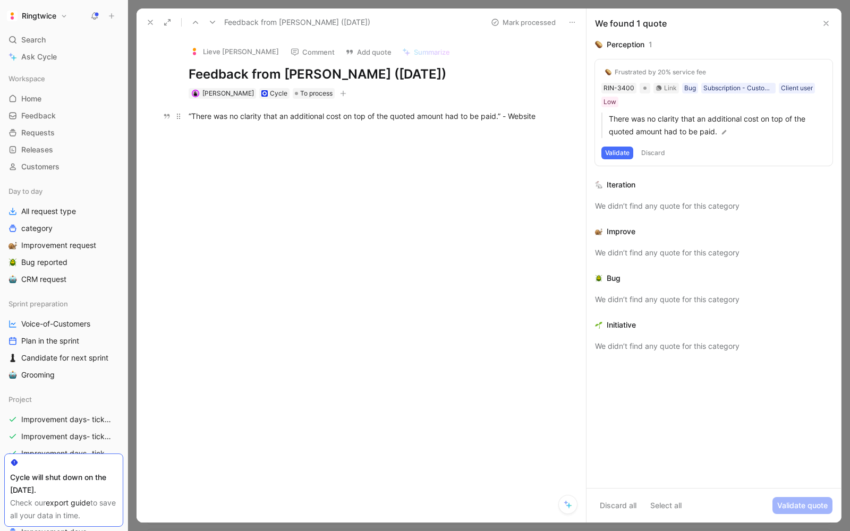
click at [284, 120] on div "“There was no clarity that an additional cost on top of the quoted amount had t…" at bounding box center [373, 115] width 368 height 11
copy div "“There was no clarity that an additional cost on top of the quoted amount had t…"
click at [403, 139] on div at bounding box center [372, 212] width 427 height 159
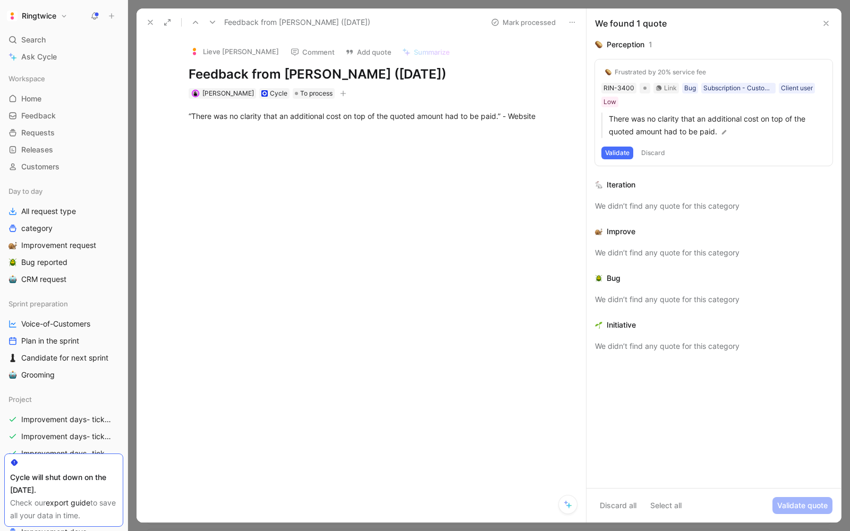
click at [270, 95] on div "Cycle" at bounding box center [279, 93] width 18 height 11
click at [302, 108] on p "“There was no clarity that an additional cost on top of the quoted amount had t…" at bounding box center [372, 116] width 408 height 18
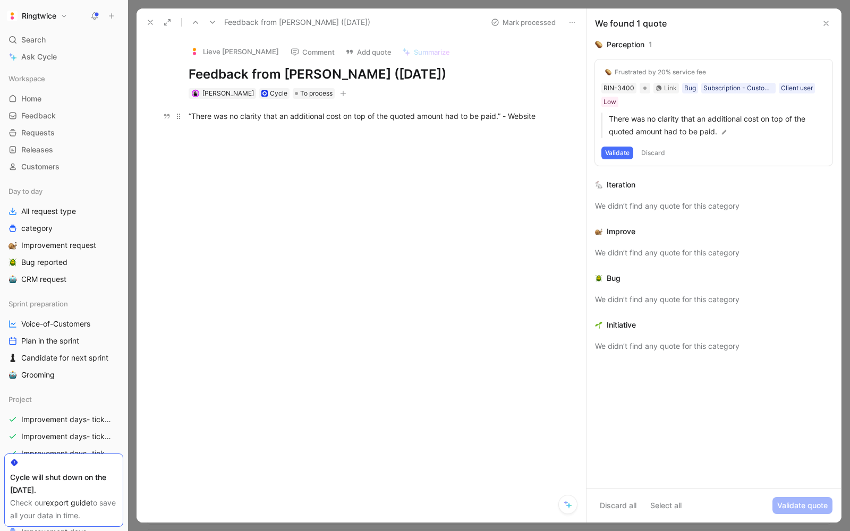
click at [302, 108] on button "button" at bounding box center [297, 101] width 15 height 17
click at [276, 133] on div at bounding box center [372, 212] width 427 height 159
click at [369, 72] on h1 "Feedback from Lieve Vanroose (Sep 26, 2025)" at bounding box center [373, 74] width 368 height 17
drag, startPoint x: 376, startPoint y: 75, endPoint x: 285, endPoint y: 78, distance: 90.4
click at [285, 78] on h1 "Feedback from Lieve Vanroose (Sep 26, 2025)" at bounding box center [373, 74] width 368 height 17
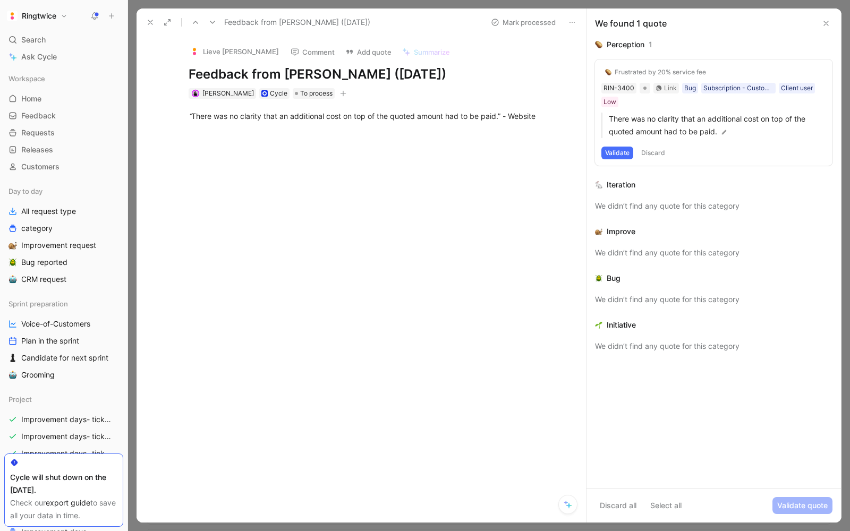
copy h1 "Lieve Vanroose"
click at [415, 112] on div "“ There was no clarity that an additional cost on top of the quoted amount had …" at bounding box center [373, 115] width 368 height 11
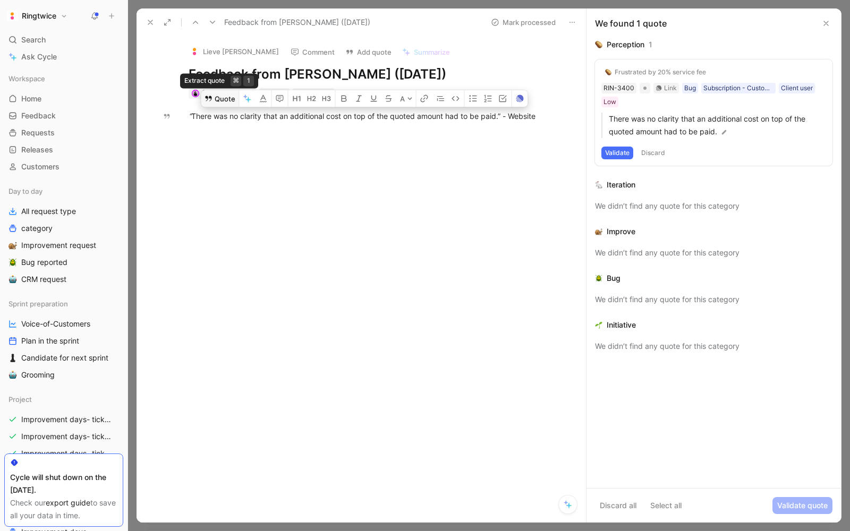
click at [219, 93] on button "Quote" at bounding box center [220, 98] width 38 height 17
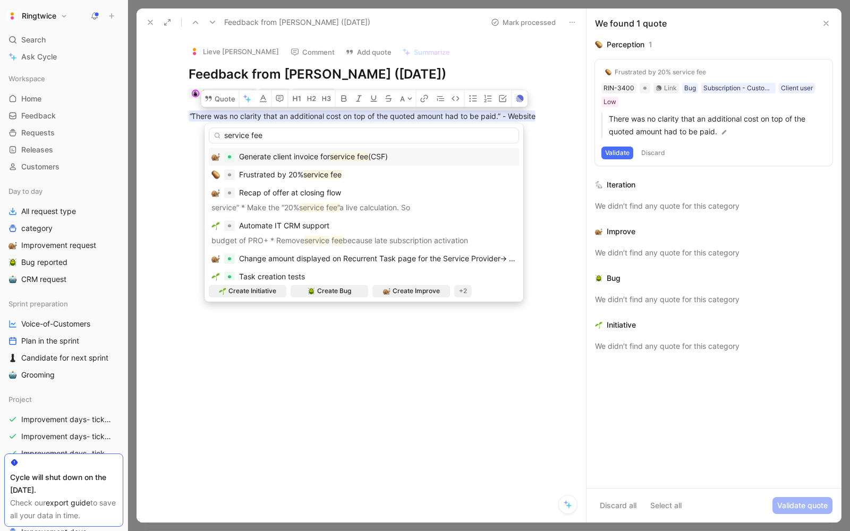
scroll to position [2, 0]
type input "service fee"
click at [347, 173] on div "Frustrated by 20% service fee" at bounding box center [363, 173] width 305 height 13
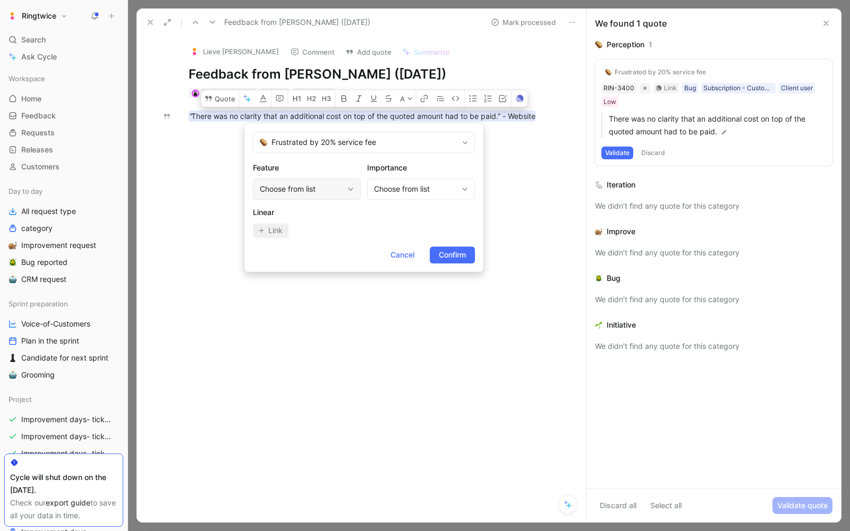
click at [286, 190] on div "Choose from list" at bounding box center [301, 189] width 83 height 13
click at [446, 255] on span "Confirm" at bounding box center [452, 255] width 27 height 13
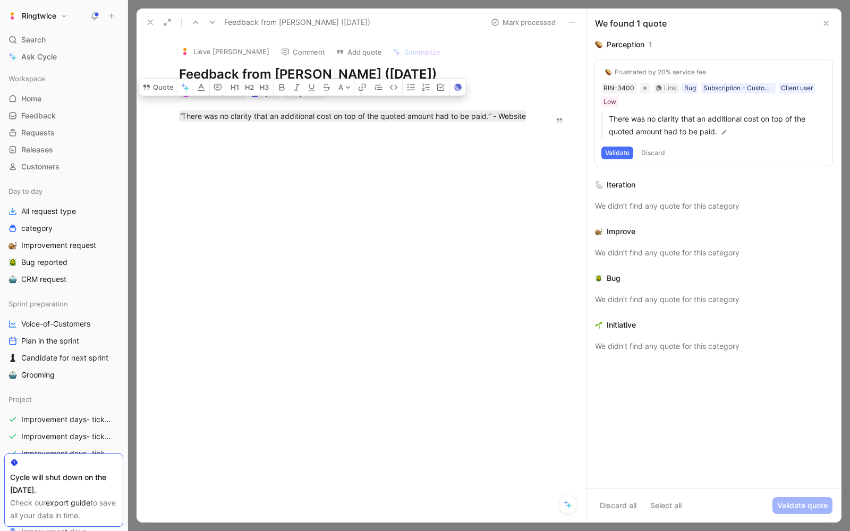
click at [445, 38] on div "Lieve Vanroose Comment Add quote Summarize" at bounding box center [354, 48] width 358 height 23
click at [512, 21] on button "Mark processed" at bounding box center [523, 22] width 74 height 15
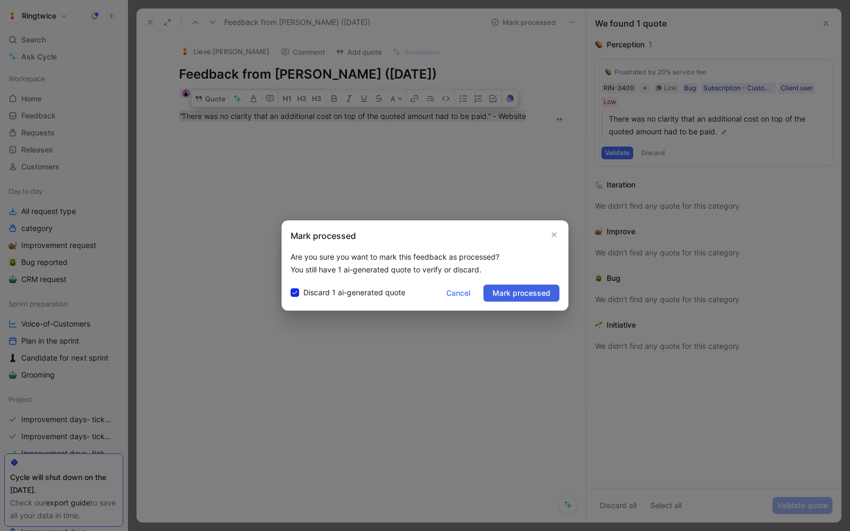
click at [518, 288] on span "Mark processed" at bounding box center [521, 293] width 58 height 13
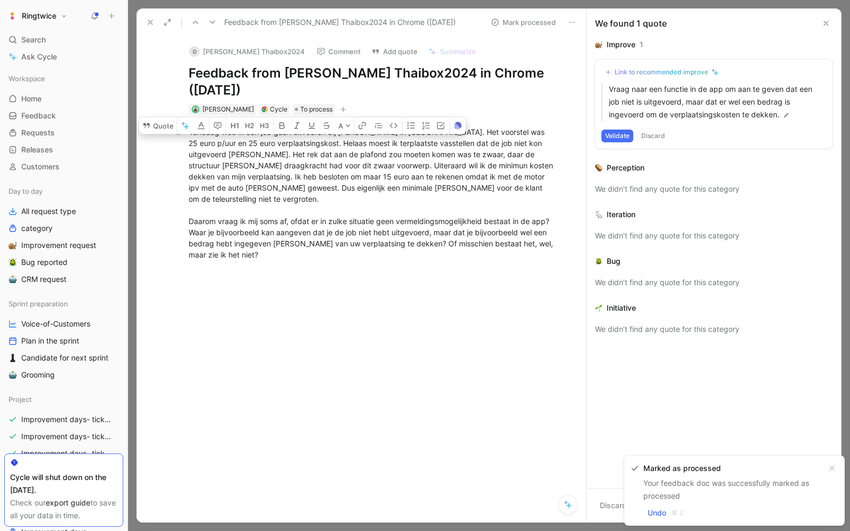
drag, startPoint x: 245, startPoint y: 235, endPoint x: 186, endPoint y: 130, distance: 120.6
click at [186, 130] on p "Vandaag wou ik een job gaan uitvoeren bij Ingrid in Antwerpen. Het voorstel was…" at bounding box center [372, 193] width 408 height 140
click at [184, 132] on div at bounding box center [179, 132] width 12 height 12
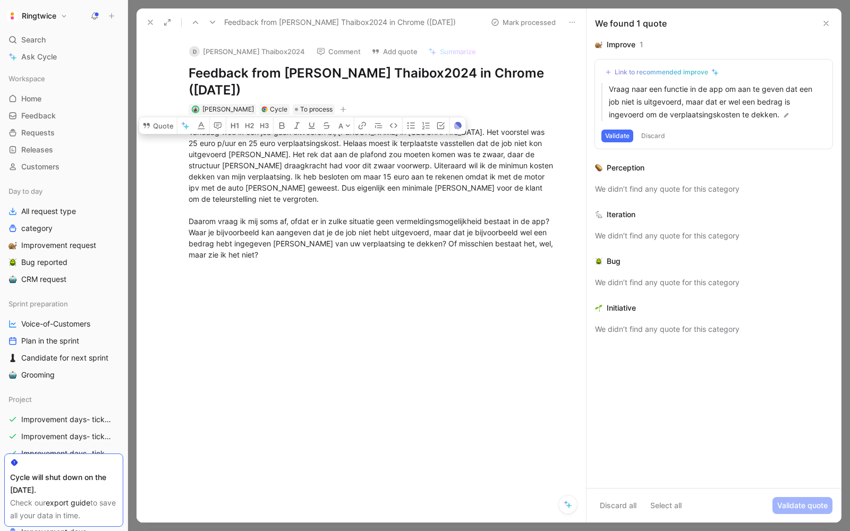
drag, startPoint x: 184, startPoint y: 132, endPoint x: 278, endPoint y: 257, distance: 156.3
click at [278, 257] on div "Vandaag wou ik een job gaan uitvoeren bij Ingrid in Antwerpen. Het voorstel was…" at bounding box center [372, 193] width 427 height 157
click at [182, 122] on icon "button" at bounding box center [183, 124] width 4 height 4
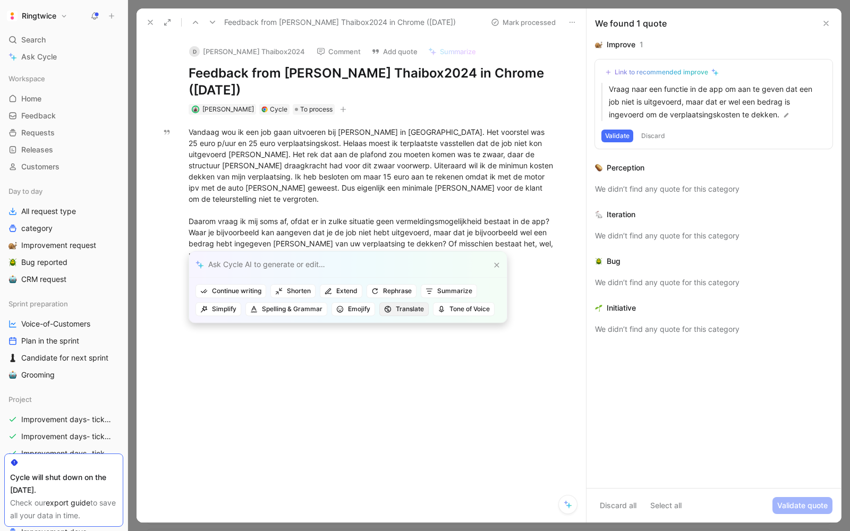
click at [398, 305] on span "Translate" at bounding box center [404, 309] width 40 height 11
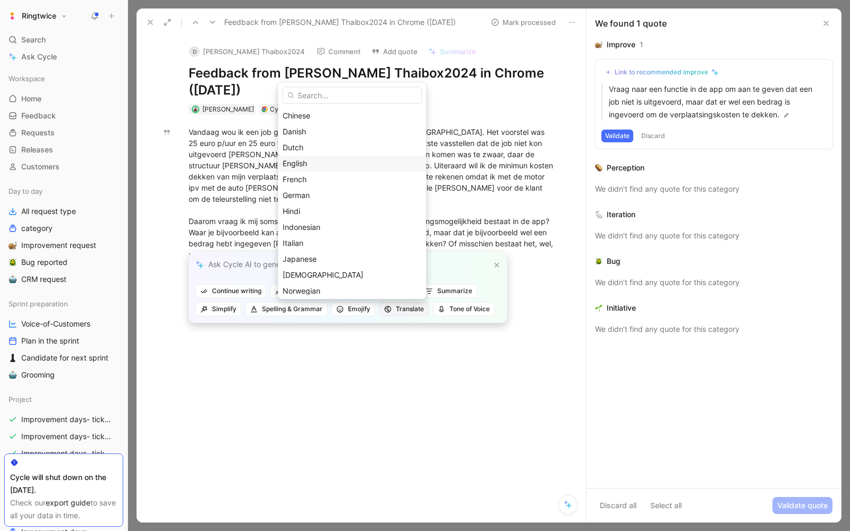
click at [368, 164] on div "English" at bounding box center [352, 163] width 139 height 13
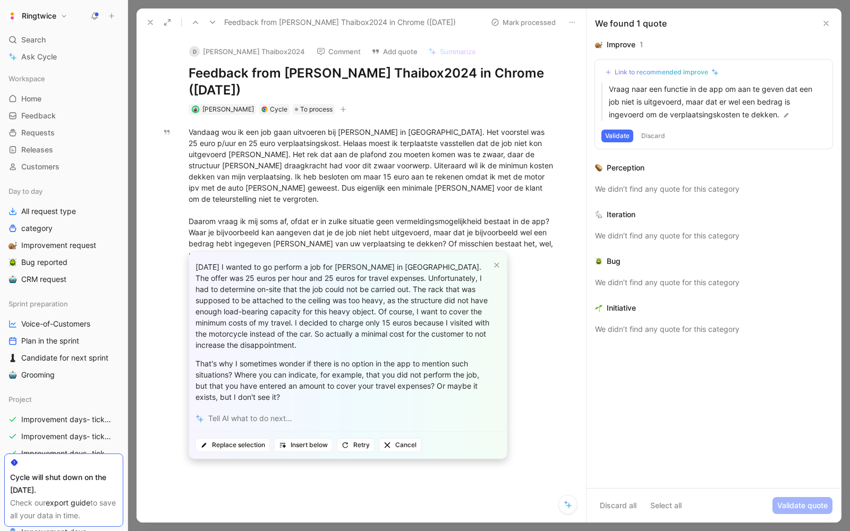
type input "blanche@ringtwice.com"
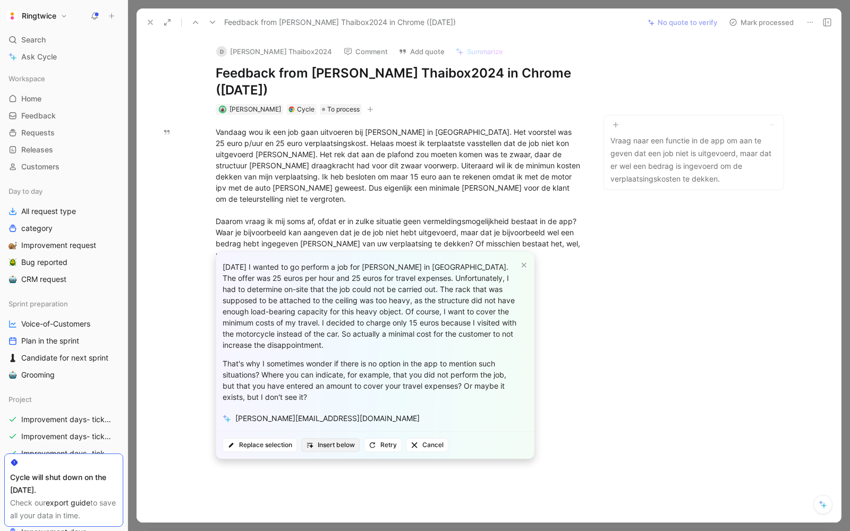
click at [318, 445] on span "Insert below" at bounding box center [330, 445] width 49 height 11
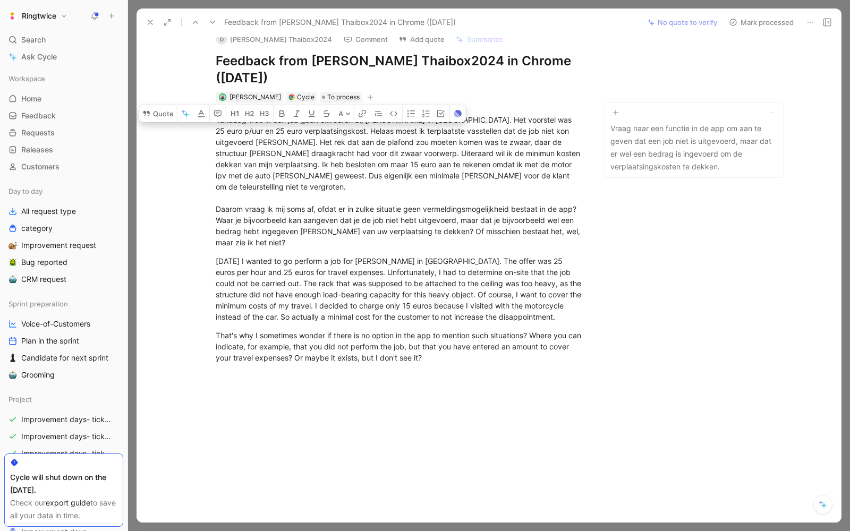
scroll to position [12, 0]
click at [276, 240] on p "Vandaag wou ik een job gaan uitvoeren bij Ingrid in Antwerpen. Het voorstel was…" at bounding box center [399, 182] width 408 height 140
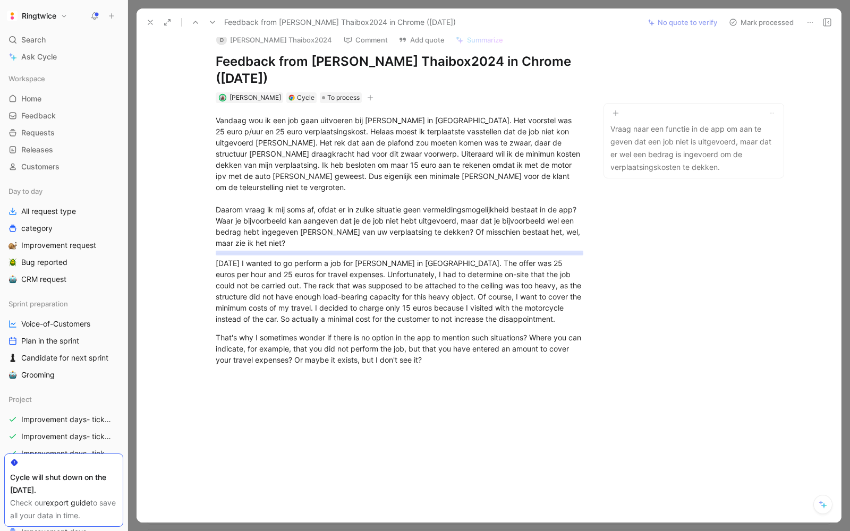
scroll to position [13, 0]
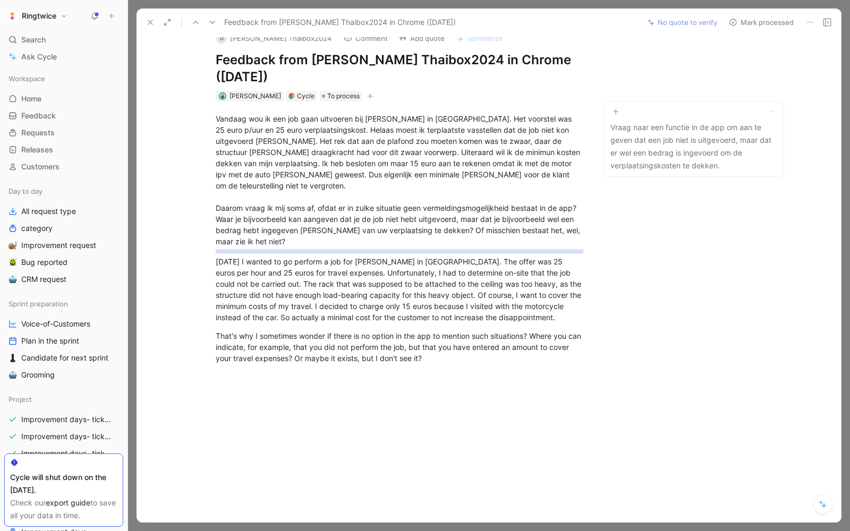
click at [308, 276] on div "Today I wanted to go perform a job for Ingrid in Antwerp. The offer was 25 euro…" at bounding box center [400, 289] width 368 height 67
click at [472, 338] on div "That's why I sometimes wonder if there is no option in the app to mention such …" at bounding box center [400, 346] width 368 height 33
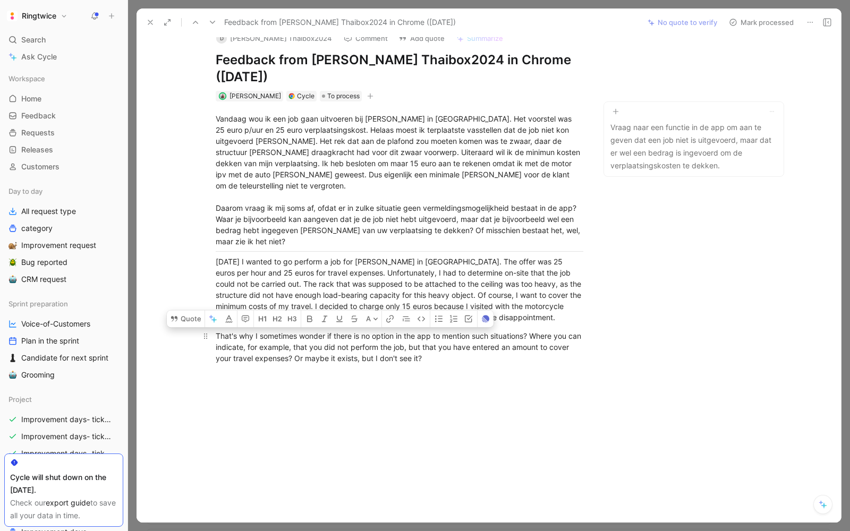
drag, startPoint x: 462, startPoint y: 344, endPoint x: 212, endPoint y: 316, distance: 251.8
click at [212, 327] on p "That's why I sometimes wonder if there is no option in the app to mention such …" at bounding box center [399, 347] width 408 height 40
click at [188, 311] on button "Quote" at bounding box center [186, 319] width 38 height 17
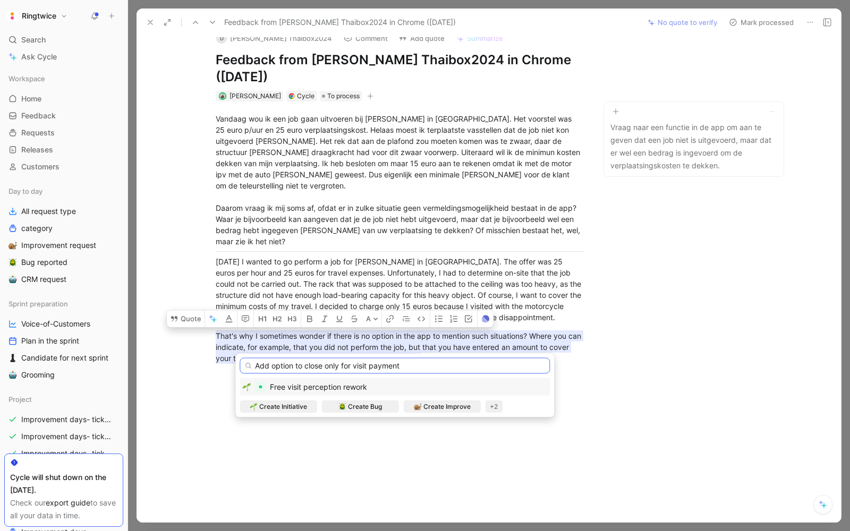
click at [324, 367] on input "Add option to close only for visit payment" at bounding box center [395, 366] width 310 height 16
click at [405, 364] on input "Add option to close only for visit payment" at bounding box center [395, 366] width 310 height 16
type input "Add option to close only for visit payment (job not done)"
click at [414, 402] on div "Create Improve" at bounding box center [442, 407] width 57 height 11
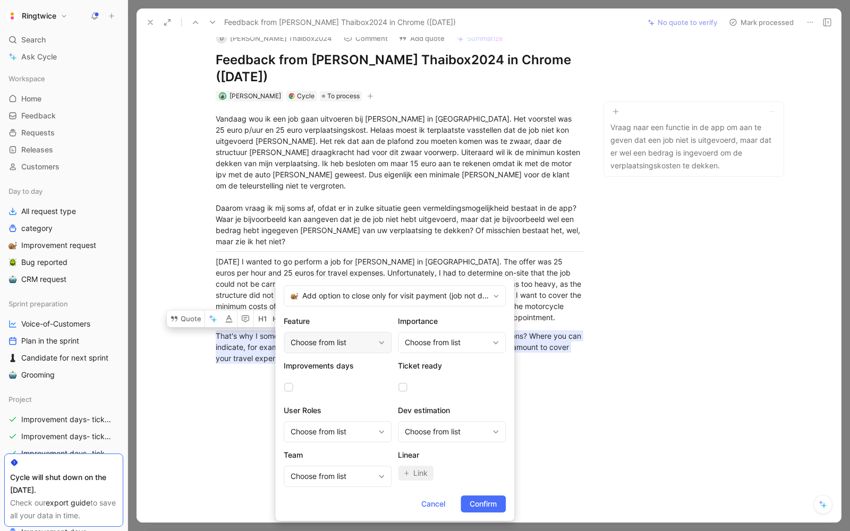
click at [360, 345] on div "Choose from list" at bounding box center [332, 342] width 83 height 13
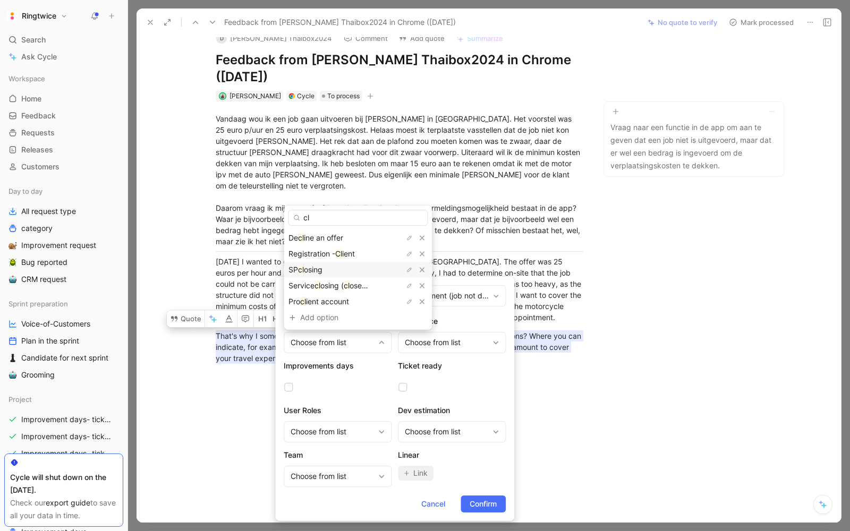
type input "cl"
click at [326, 265] on div "SP cl osing" at bounding box center [328, 269] width 80 height 13
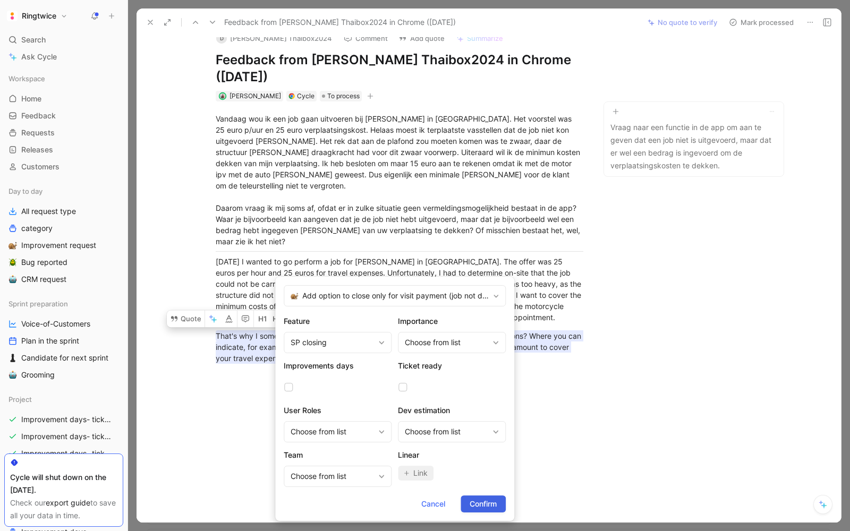
click at [474, 505] on span "Confirm" at bounding box center [483, 504] width 27 height 13
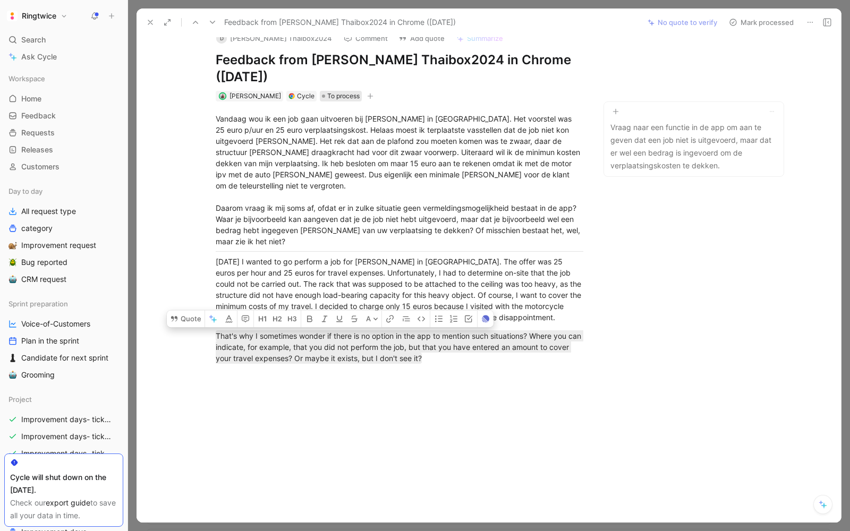
click at [336, 91] on span "To process" at bounding box center [343, 96] width 32 height 11
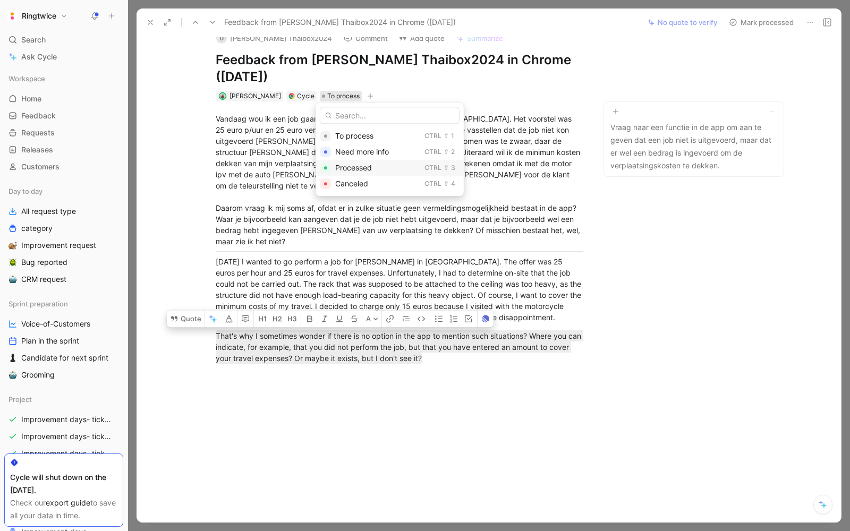
click at [358, 167] on span "Processed" at bounding box center [353, 167] width 37 height 9
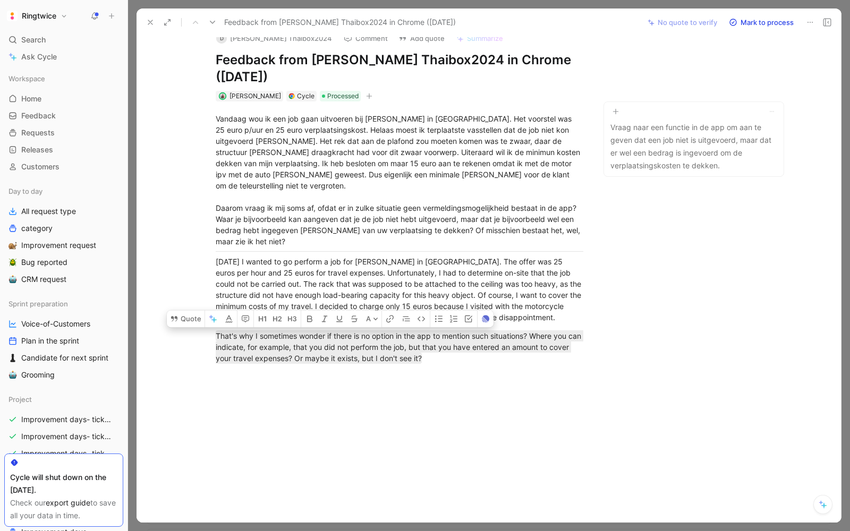
click at [150, 20] on icon at bounding box center [150, 22] width 8 height 8
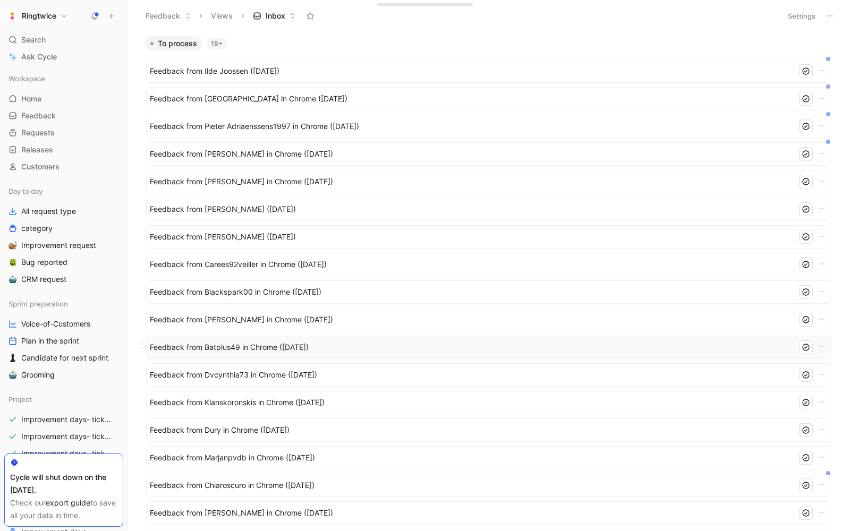
click at [249, 345] on span "Feedback from Batplus49 in Chrome (Sep 24, 2025)" at bounding box center [471, 347] width 643 height 13
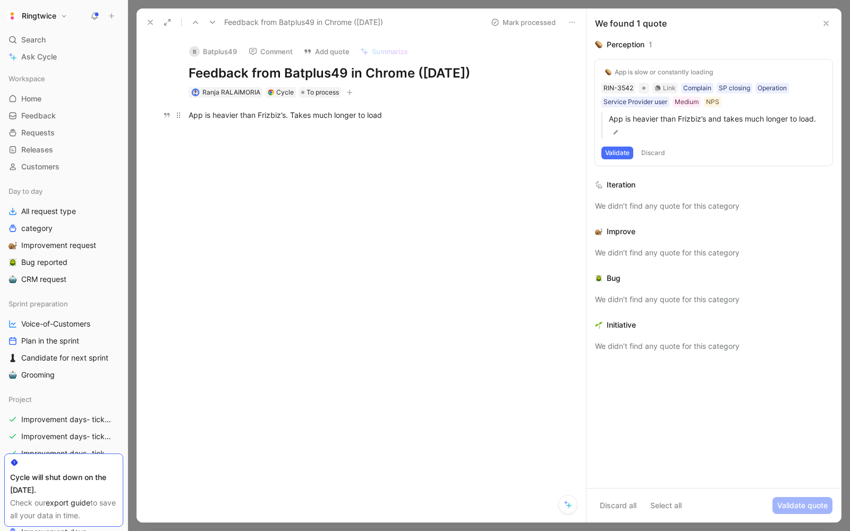
click at [290, 120] on div "App is heavier than Frizbiz’s. Takes much longer to load" at bounding box center [373, 114] width 368 height 11
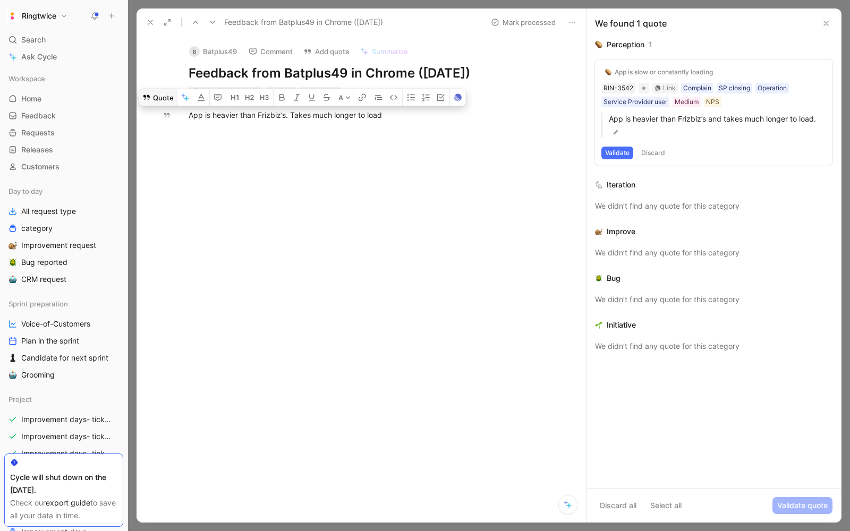
click at [163, 99] on button "Quote" at bounding box center [158, 97] width 38 height 17
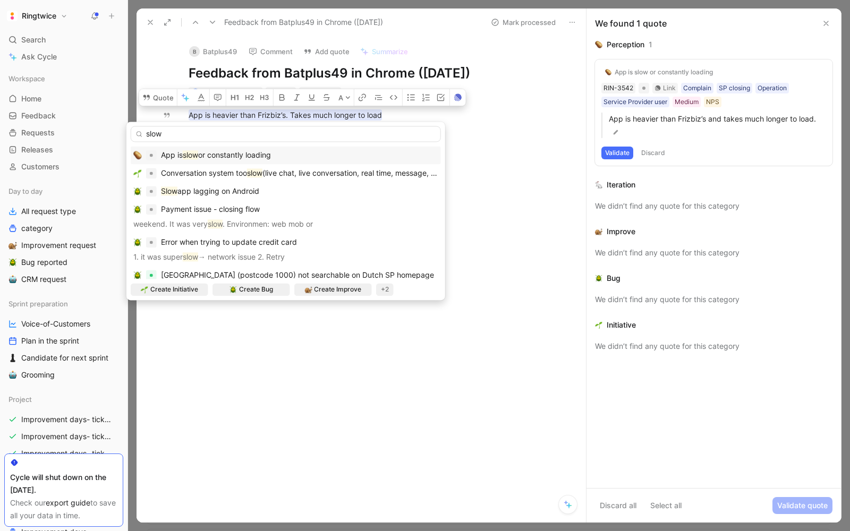
type input "slow"
click at [209, 152] on span "or constantly loading" at bounding box center [234, 154] width 73 height 9
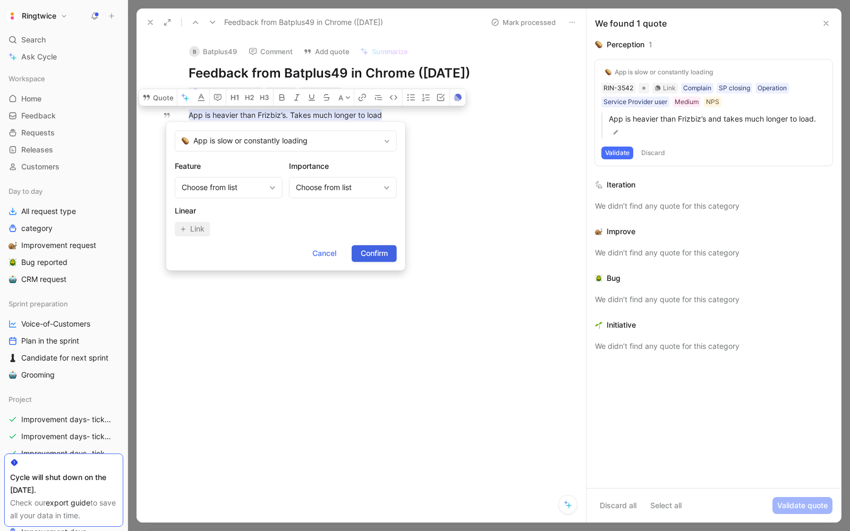
click at [367, 253] on span "Confirm" at bounding box center [374, 253] width 27 height 13
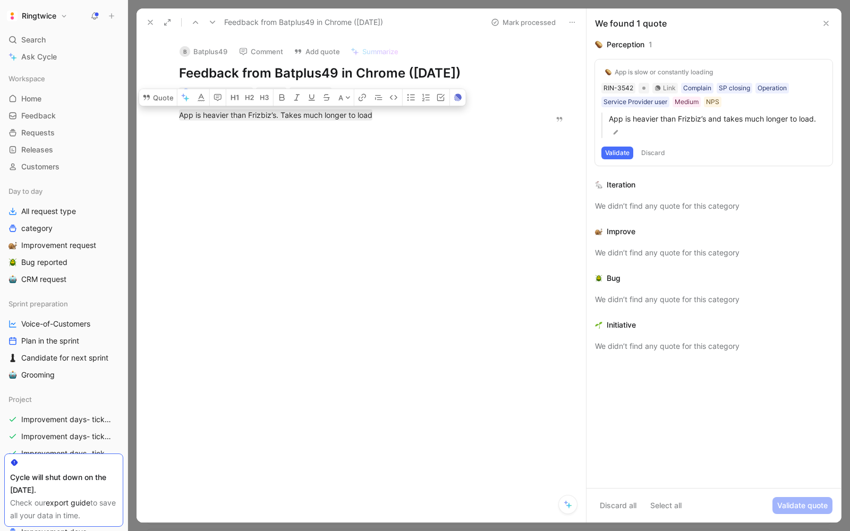
click at [514, 18] on button "Mark processed" at bounding box center [523, 22] width 74 height 15
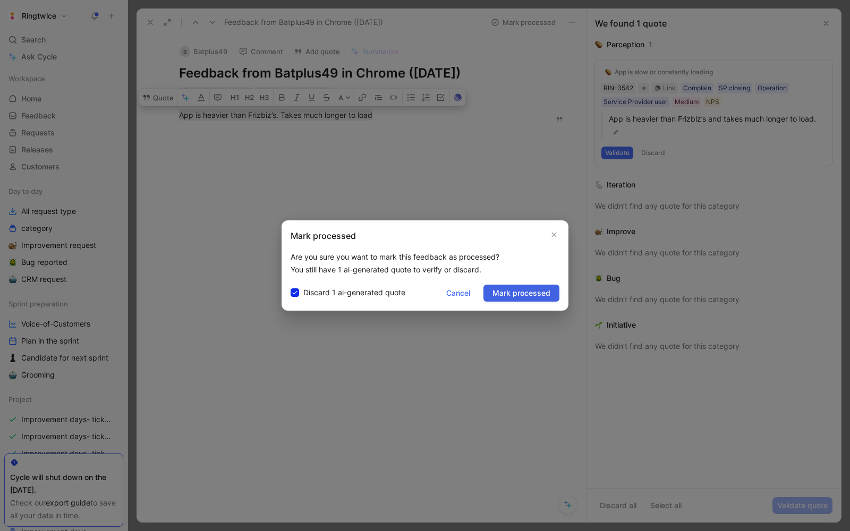
click at [511, 294] on span "Mark processed" at bounding box center [521, 293] width 58 height 13
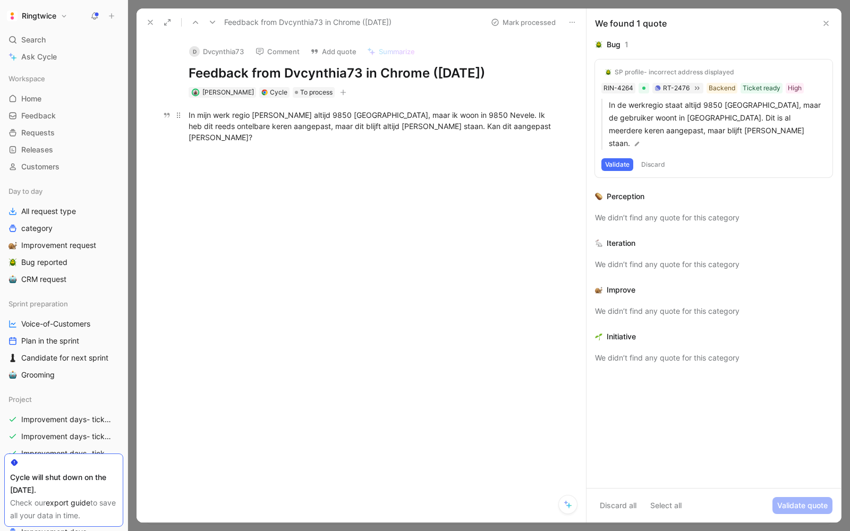
click at [275, 112] on div "In mijn werk regio staat er altijd 9850 Hansbeke, maar ik woon in 9850 Nevele. …" at bounding box center [373, 125] width 368 height 33
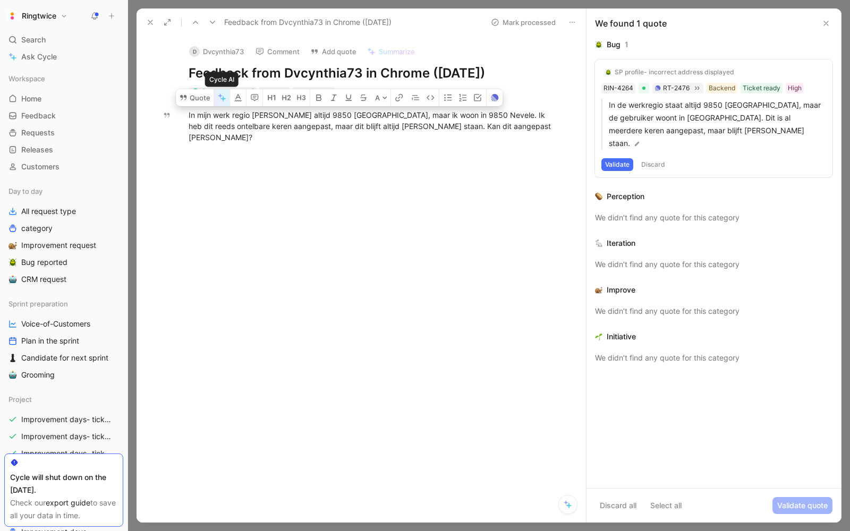
click at [224, 97] on icon "button" at bounding box center [222, 97] width 8 height 8
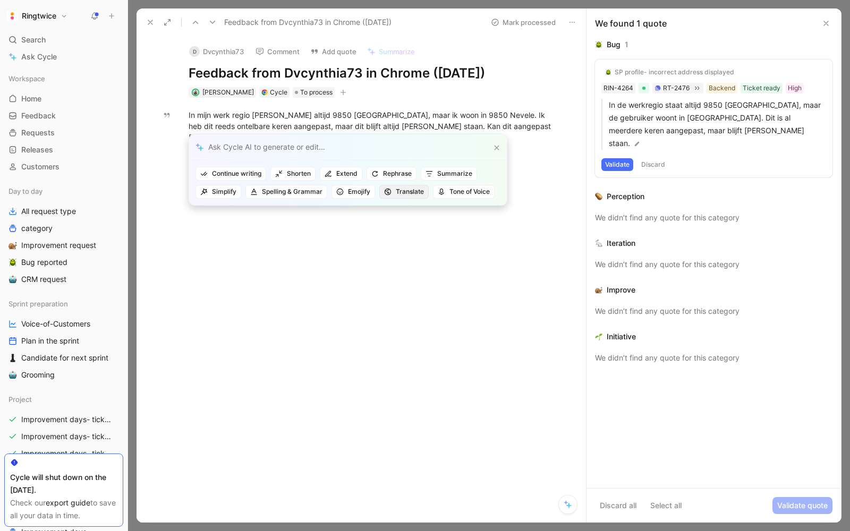
click at [404, 193] on span "Translate" at bounding box center [404, 191] width 40 height 11
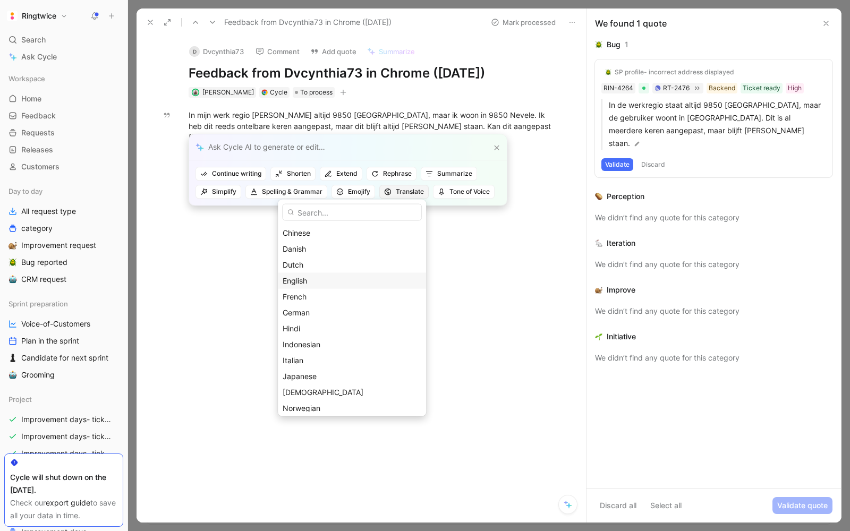
click at [307, 285] on span "English" at bounding box center [295, 280] width 24 height 9
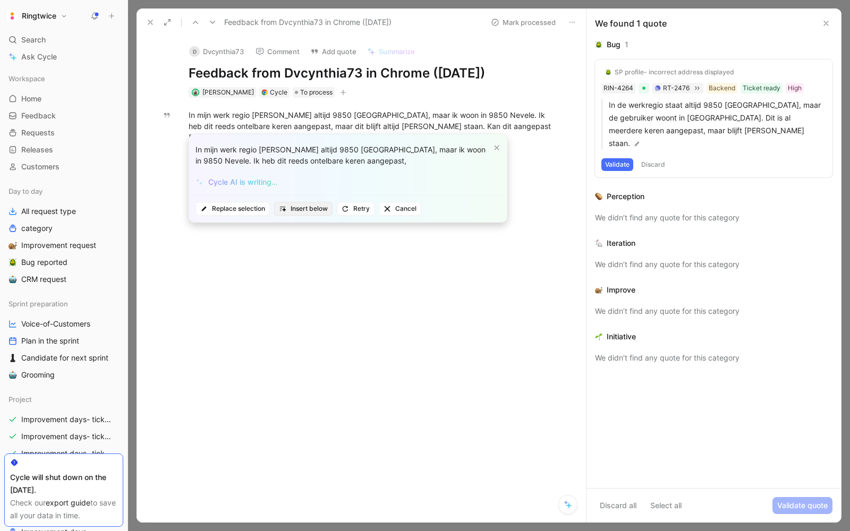
click at [305, 211] on span "Insert below" at bounding box center [303, 208] width 49 height 11
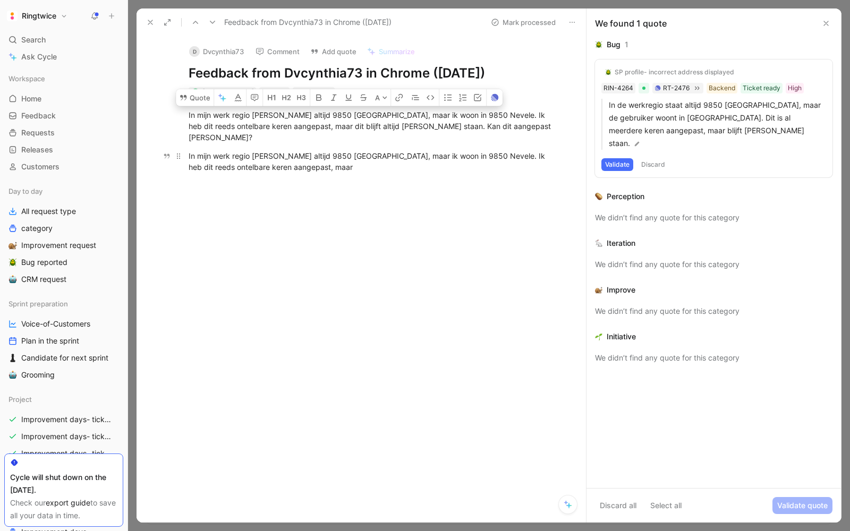
click at [278, 167] on div "In mijn werk regio staat er altijd 9850 Hansbeke, maar ik woon in 9850 Nevele. …" at bounding box center [373, 161] width 368 height 22
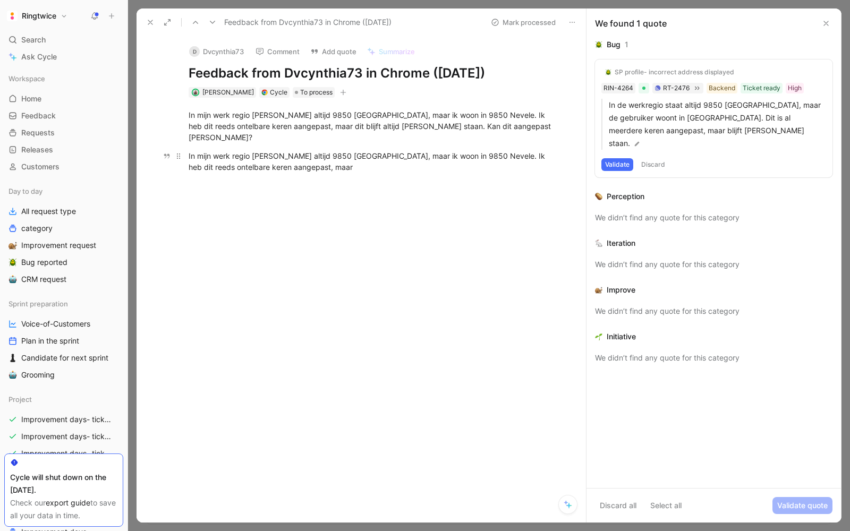
click at [278, 167] on div "In mijn werk regio staat er altijd 9850 Hansbeke, maar ik woon in 9850 Nevele. …" at bounding box center [373, 161] width 368 height 22
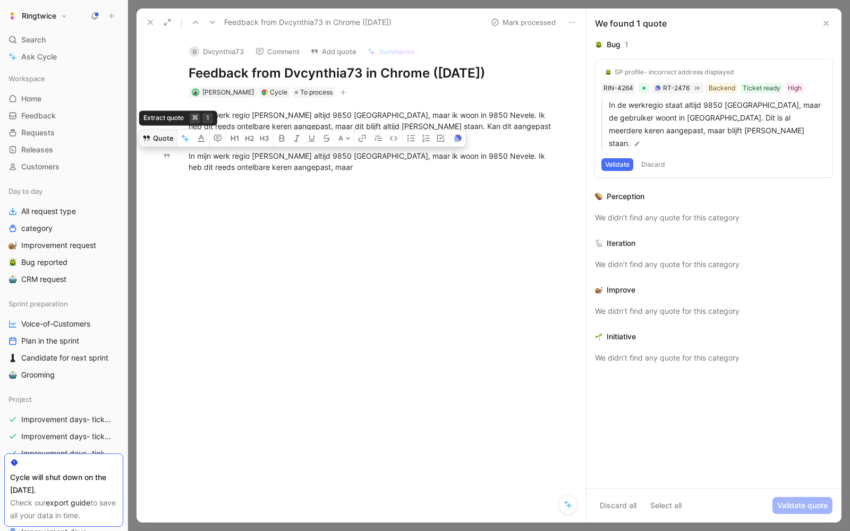
click at [163, 143] on button "Quote" at bounding box center [158, 138] width 38 height 17
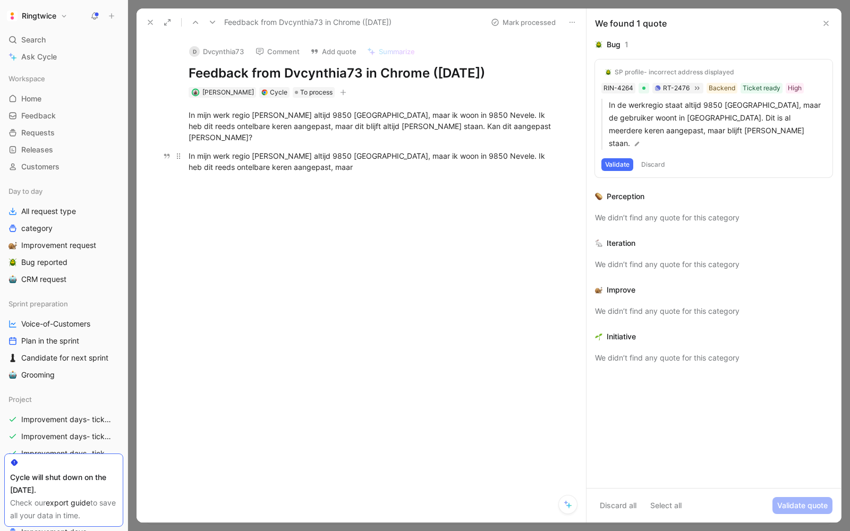
click at [215, 161] on div "In mijn werk regio staat er altijd 9850 Hansbeke, maar ik woon in 9850 Nevele. …" at bounding box center [373, 161] width 368 height 22
click at [217, 161] on div "In mijn werk regio staat er altijd 9850 Hansbeke, maar ik woon in 9850 Nevele. …" at bounding box center [373, 161] width 368 height 22
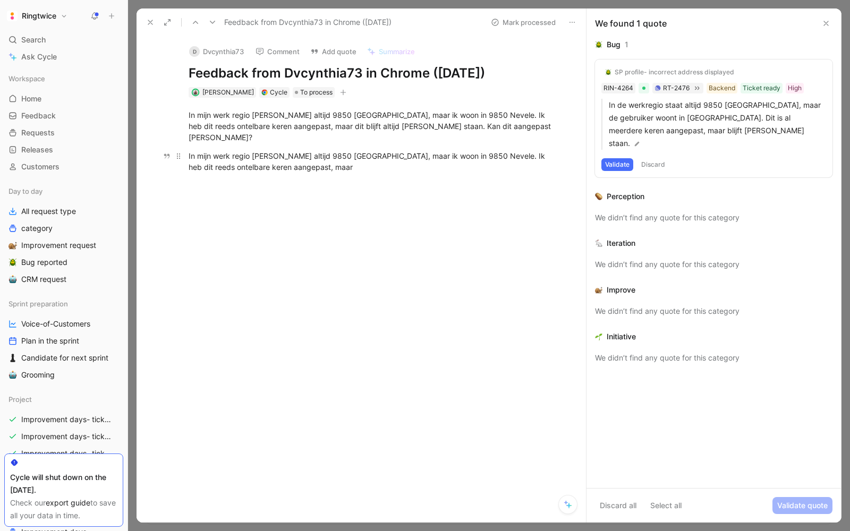
click at [217, 161] on div "In mijn werk regio staat er altijd 9850 Hansbeke, maar ik woon in 9850 Nevele. …" at bounding box center [373, 161] width 368 height 22
click at [256, 109] on div "In mijn werk regio staat er altijd 9850 Hansbeke, maar ik woon in 9850 Nevele. …" at bounding box center [373, 125] width 368 height 33
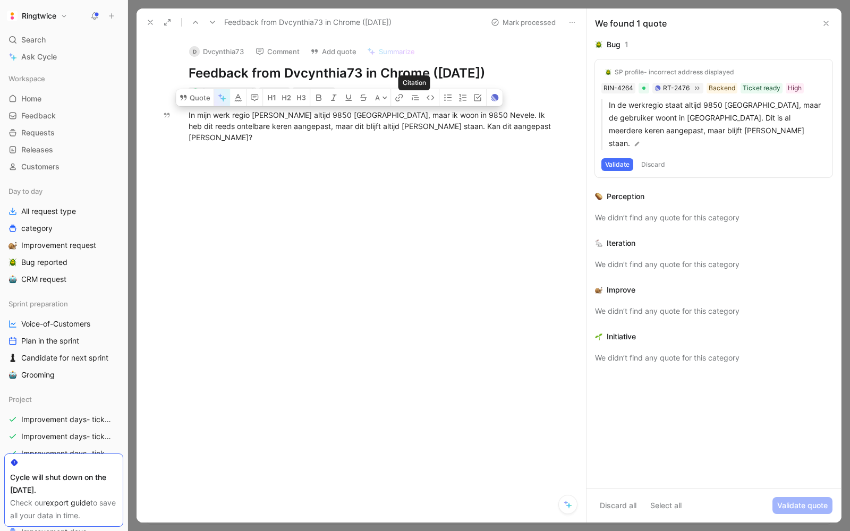
click at [227, 97] on button "button" at bounding box center [222, 97] width 16 height 17
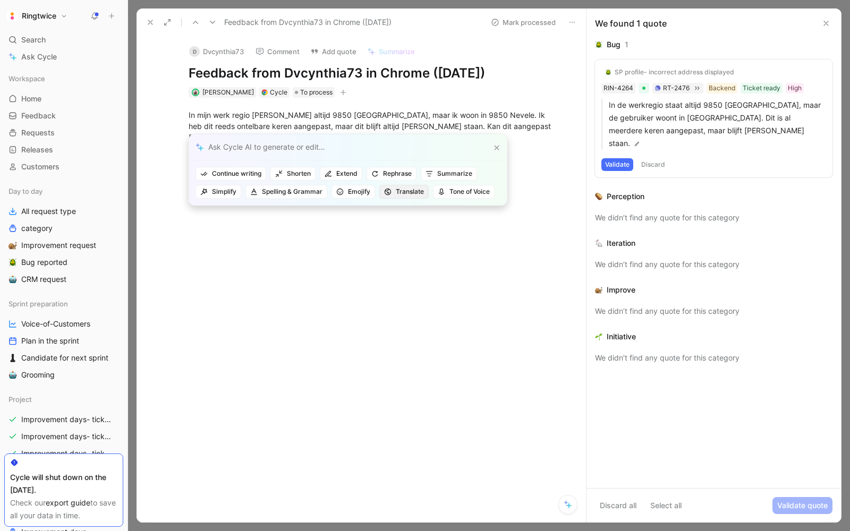
click at [387, 192] on \(Stroke\) "button" at bounding box center [388, 192] width 6 height 6
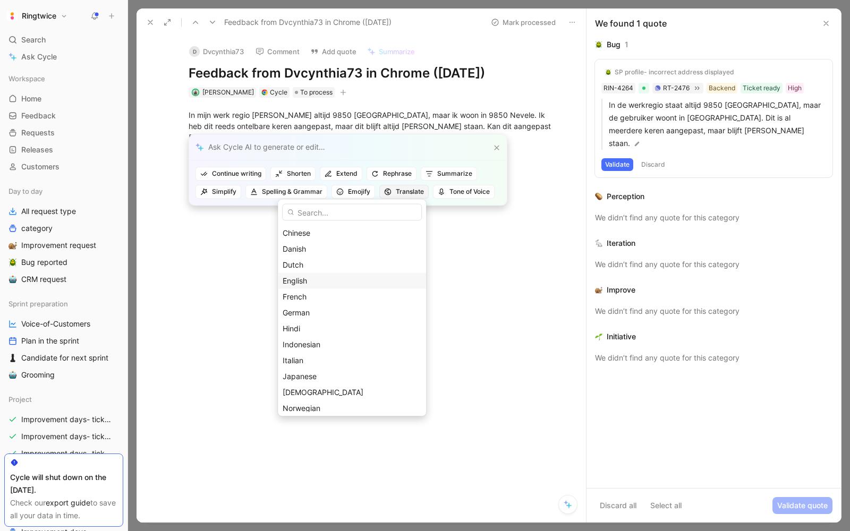
click at [344, 279] on div "English" at bounding box center [352, 281] width 139 height 13
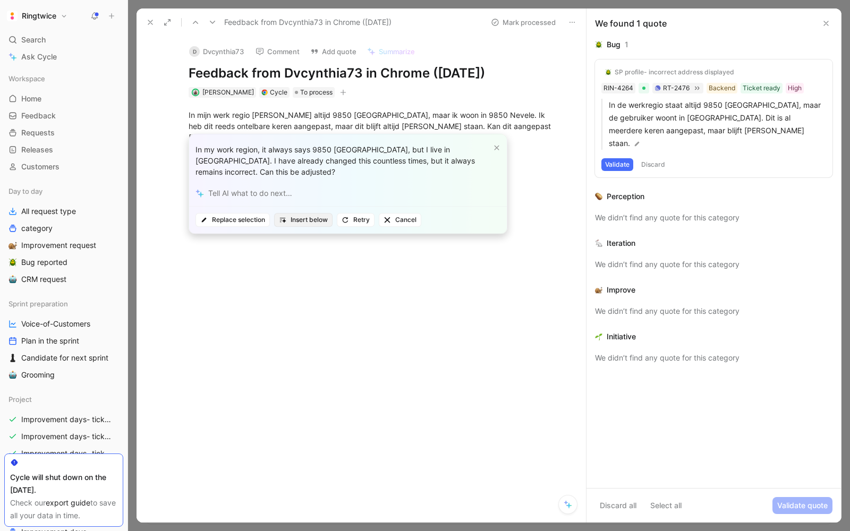
click at [229, 166] on div "In my work region, it always says 9850 Hansbeke, but I live in 9850 Nevele. I h…" at bounding box center [348, 157] width 318 height 46
click at [313, 220] on span "Insert below" at bounding box center [303, 220] width 49 height 11
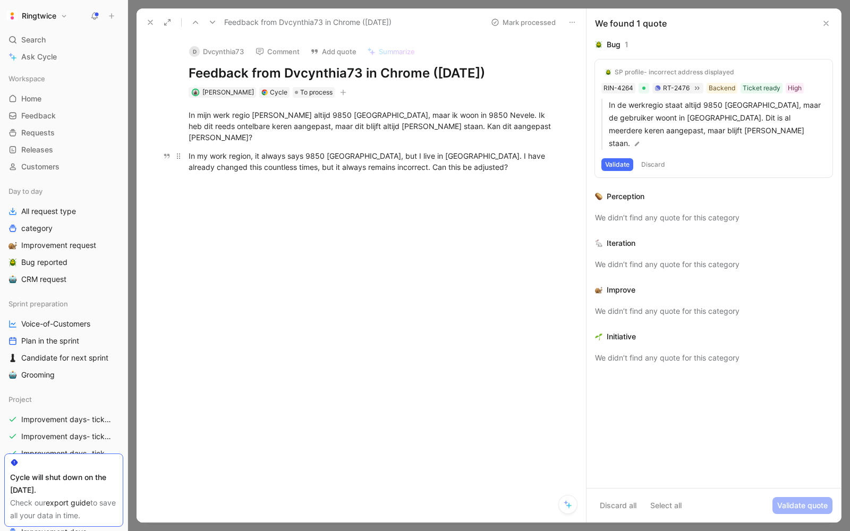
click at [382, 156] on div "In my work region, it always says 9850 Hansbeke, but I live in 9850 Nevele. I h…" at bounding box center [373, 161] width 368 height 22
click at [171, 139] on button "Quote" at bounding box center [168, 138] width 38 height 17
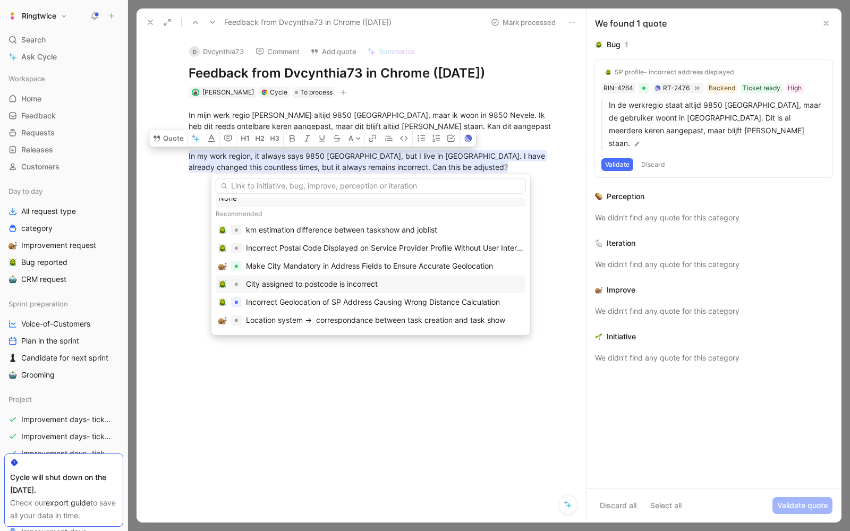
scroll to position [27, 0]
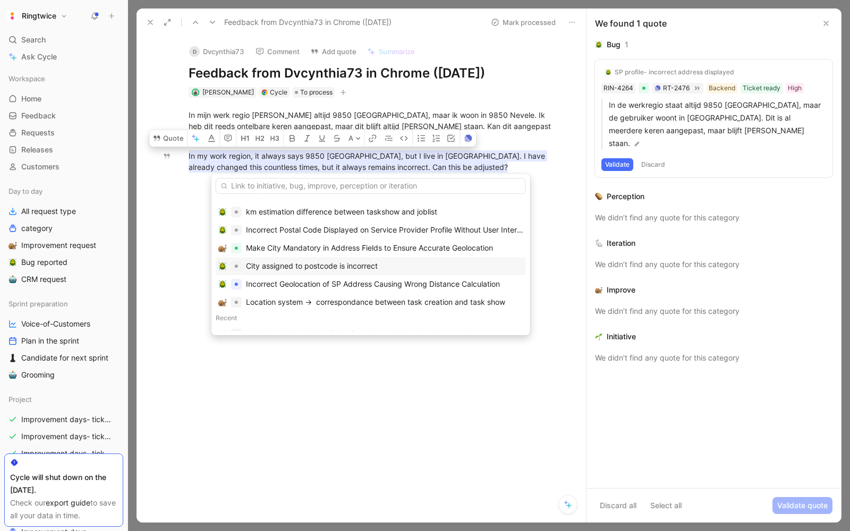
click at [339, 267] on div "City assigned to postcode is incorrect" at bounding box center [312, 266] width 132 height 13
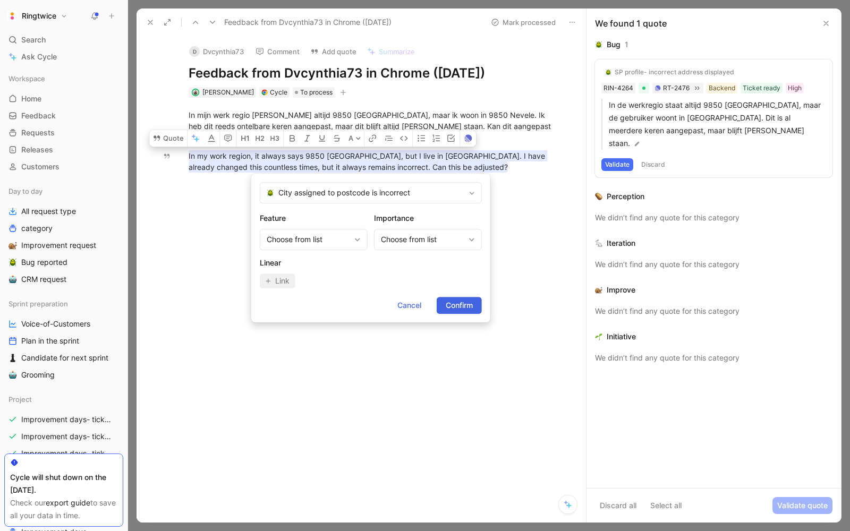
click at [450, 305] on span "Confirm" at bounding box center [459, 305] width 27 height 13
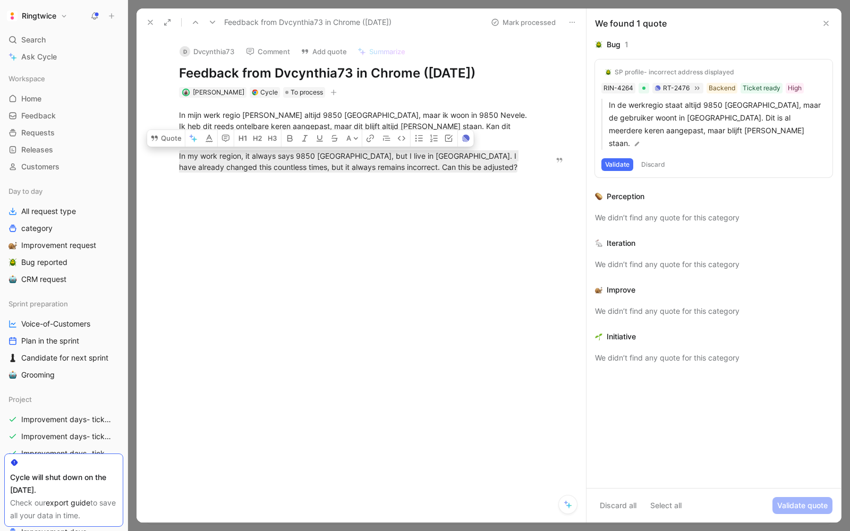
click at [516, 22] on button "Mark processed" at bounding box center [523, 22] width 74 height 15
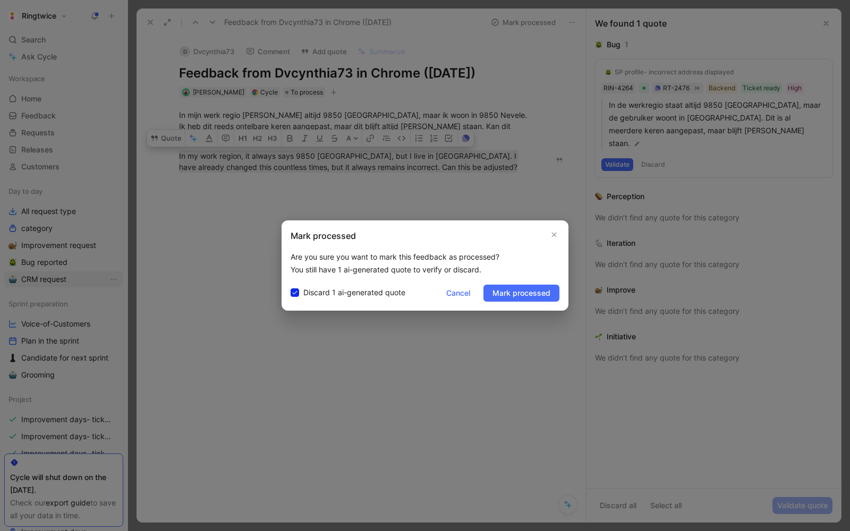
click at [517, 295] on span "Mark processed" at bounding box center [521, 293] width 58 height 13
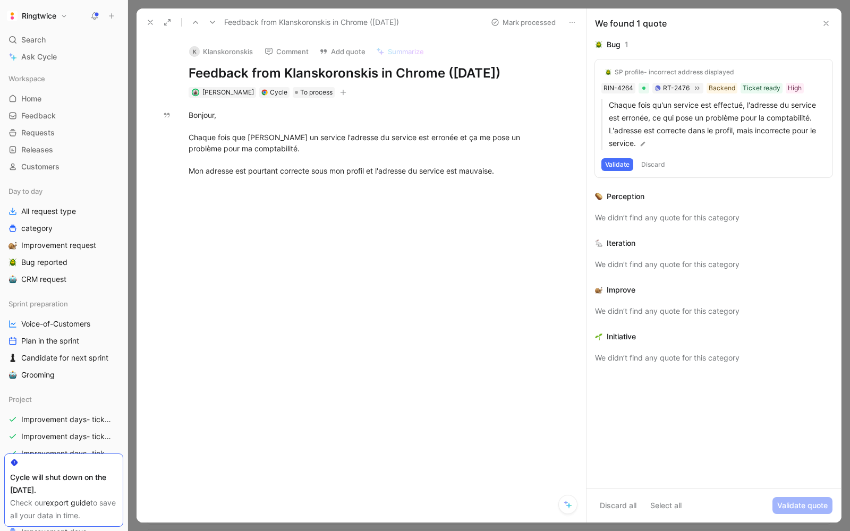
click at [150, 17] on button at bounding box center [150, 22] width 15 height 15
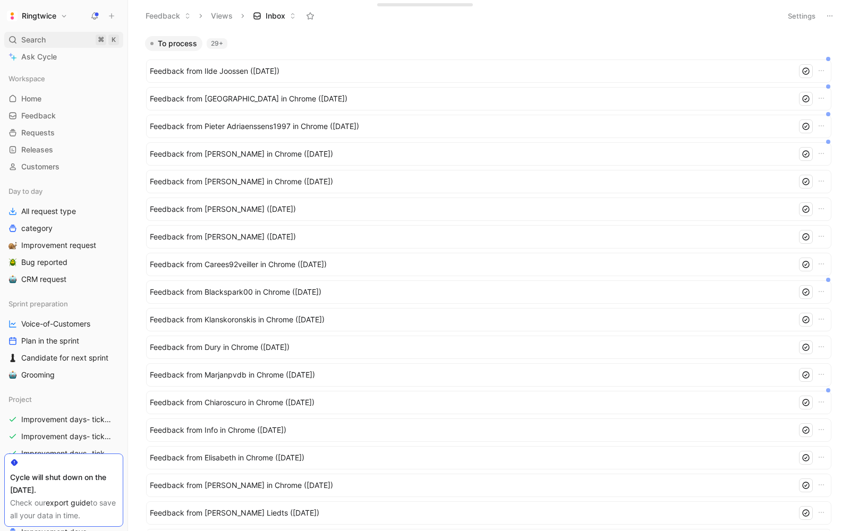
click at [16, 42] on icon at bounding box center [12, 40] width 8 height 8
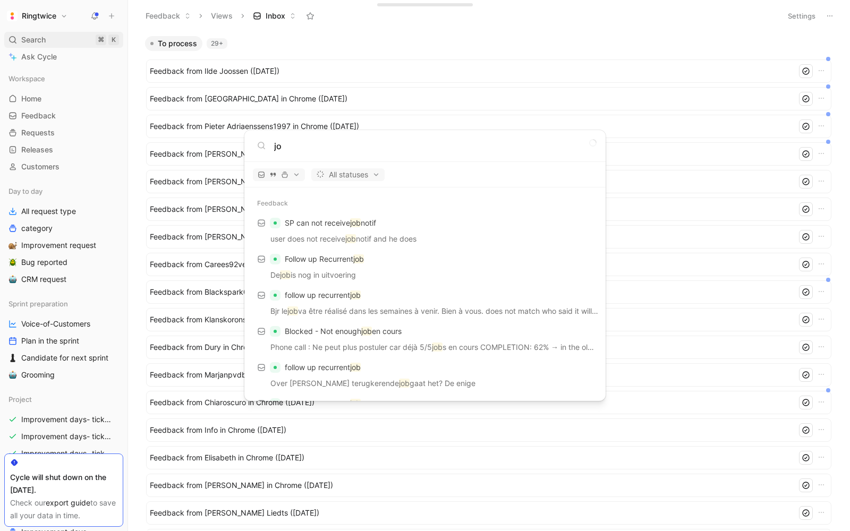
type input "j"
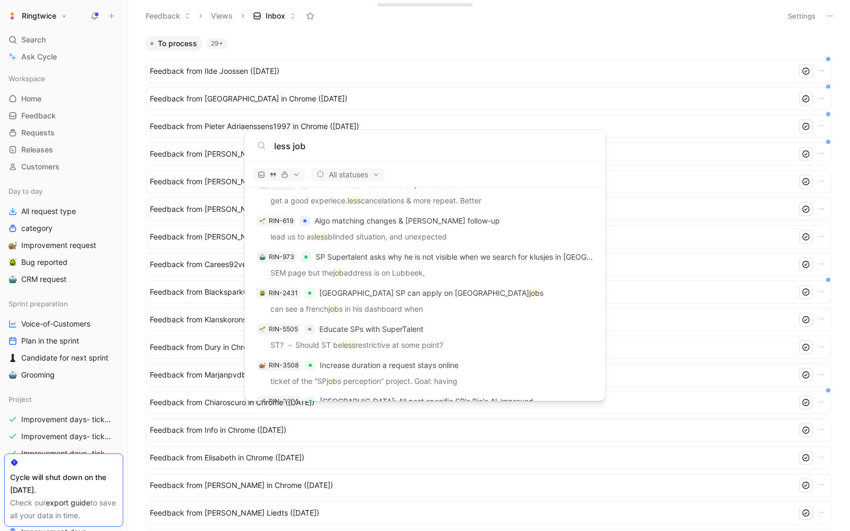
scroll to position [702, 0]
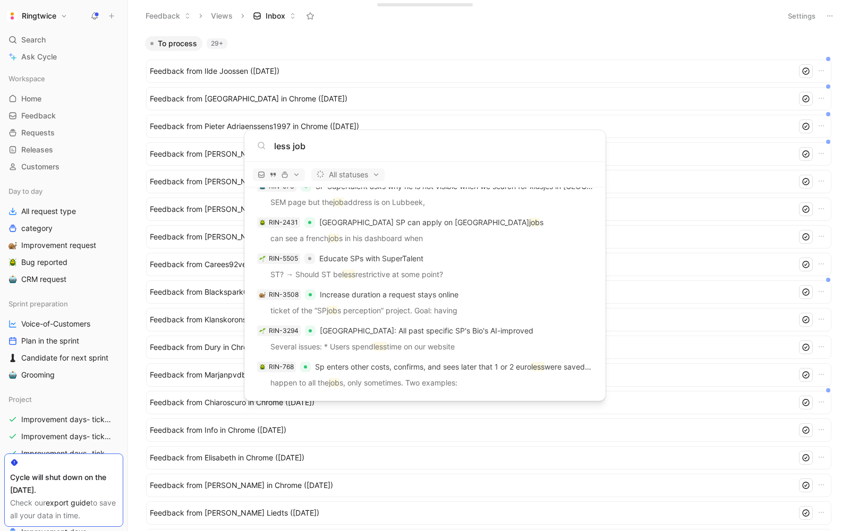
type input "less job"
click at [87, 272] on body "Ringtwice Search ⌘ K Ask Cycle Workspace Home G then H Feedback G then F Reques…" at bounding box center [425, 265] width 850 height 531
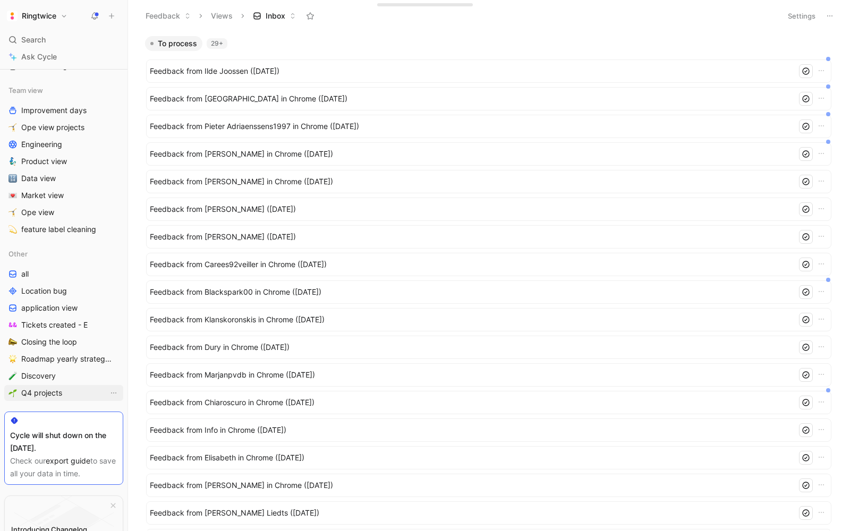
scroll to position [0, 0]
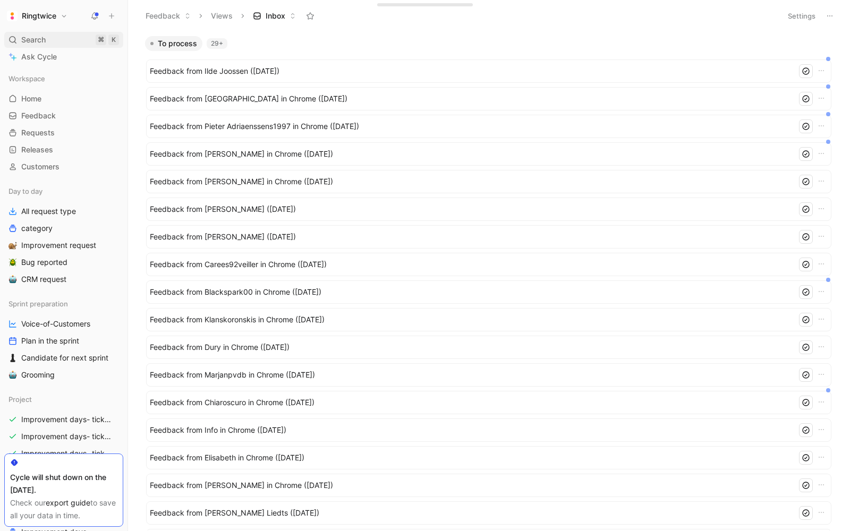
click at [29, 42] on span "Search" at bounding box center [33, 39] width 24 height 13
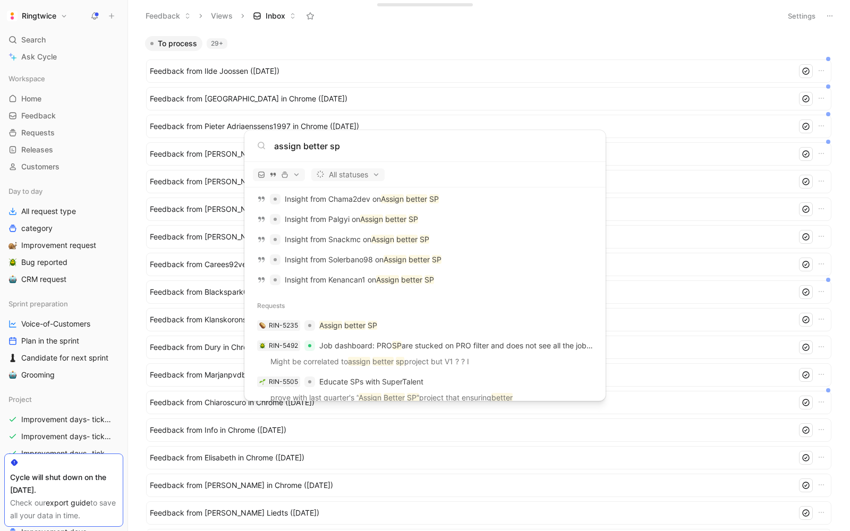
scroll to position [338, 0]
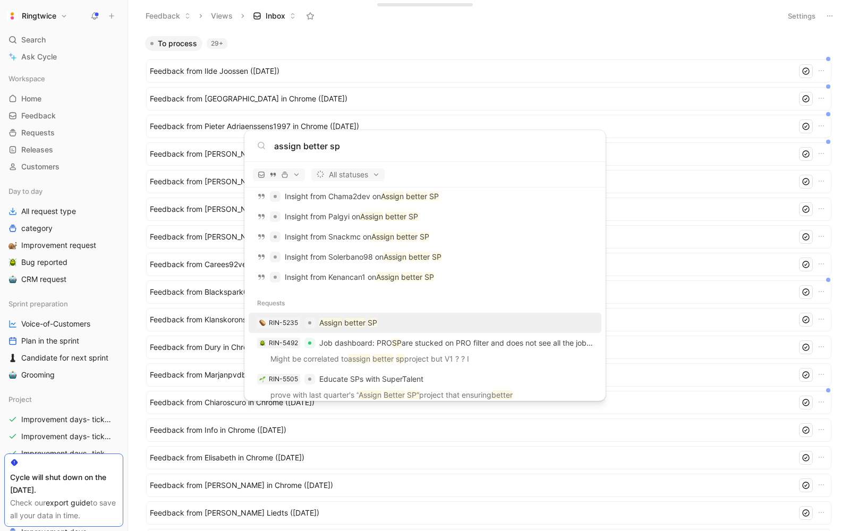
type input "assign better sp"
click at [352, 325] on mark "better" at bounding box center [354, 322] width 21 height 9
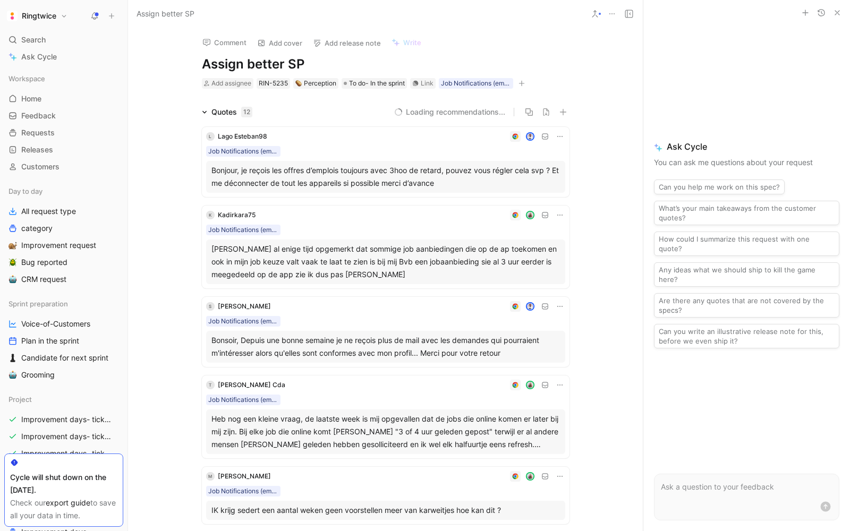
click at [254, 67] on h1 "Assign better SP" at bounding box center [386, 64] width 368 height 17
click at [314, 70] on h1 "Assign better SP" at bounding box center [386, 64] width 368 height 17
click at [361, 93] on div "Comment Add cover Add release note Write Assign better SP-> Receive less job - …" at bounding box center [385, 280] width 515 height 504
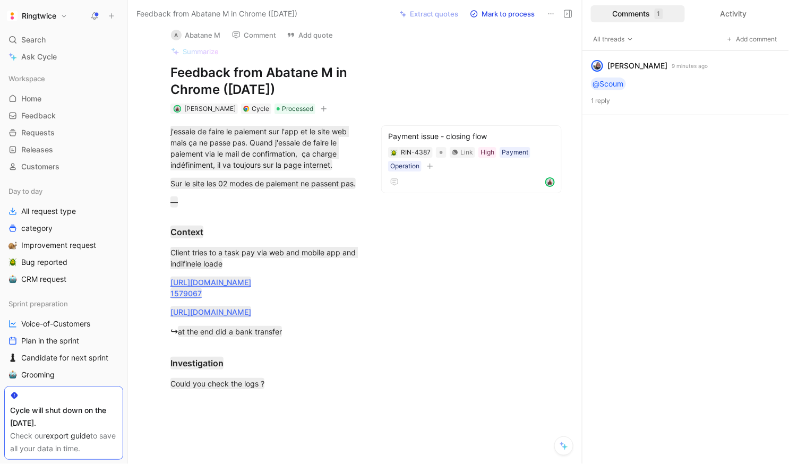
scroll to position [9, 0]
click at [593, 87] on div "blanche havenne 9 minutes ago @Scoum 1 reply" at bounding box center [686, 83] width 207 height 64
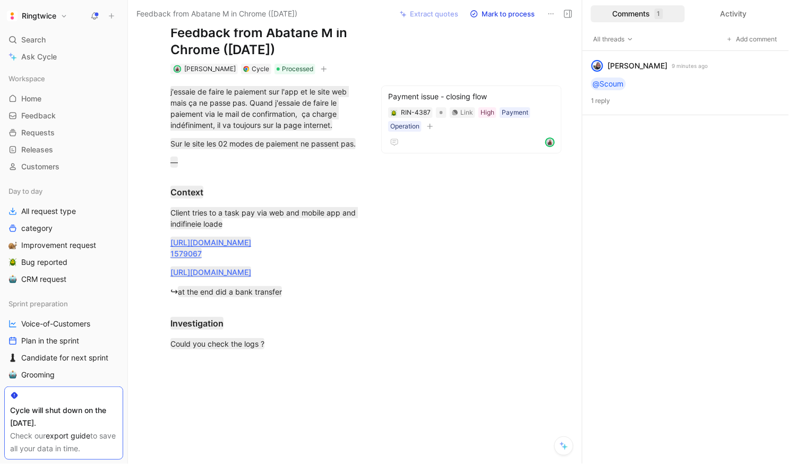
scroll to position [59, 0]
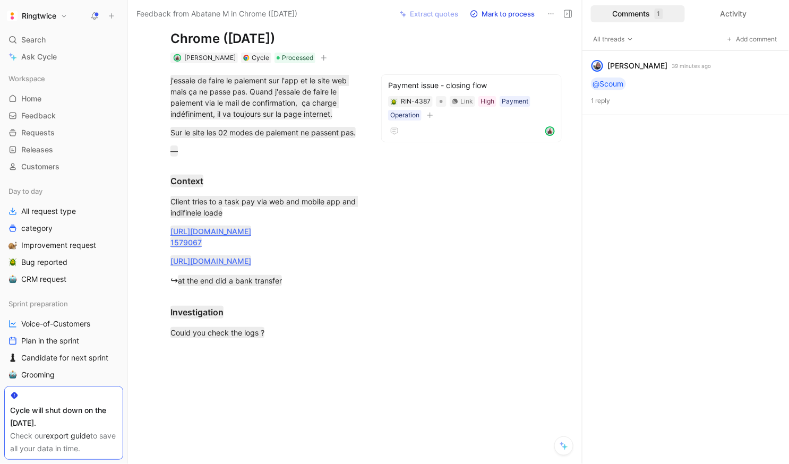
click at [90, 33] on div "Search ⌘ K" at bounding box center [63, 40] width 119 height 16
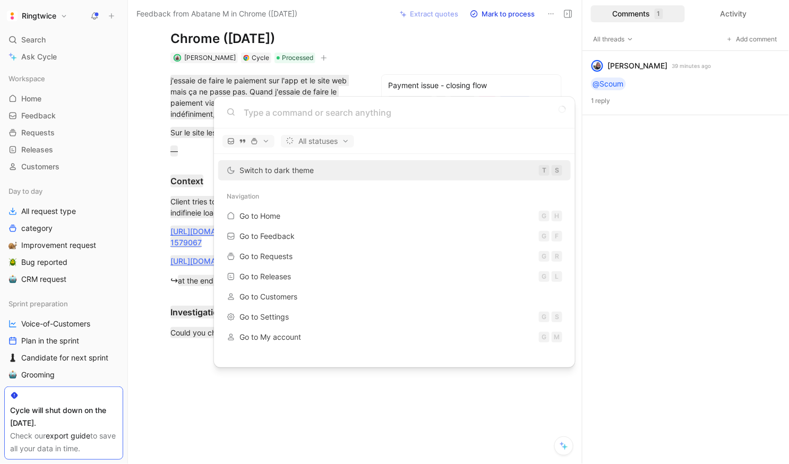
click at [96, 7] on body "Ringtwice Search ⌘ K Ask Cycle Workspace Home G then H Feedback G then F Reques…" at bounding box center [394, 232] width 789 height 464
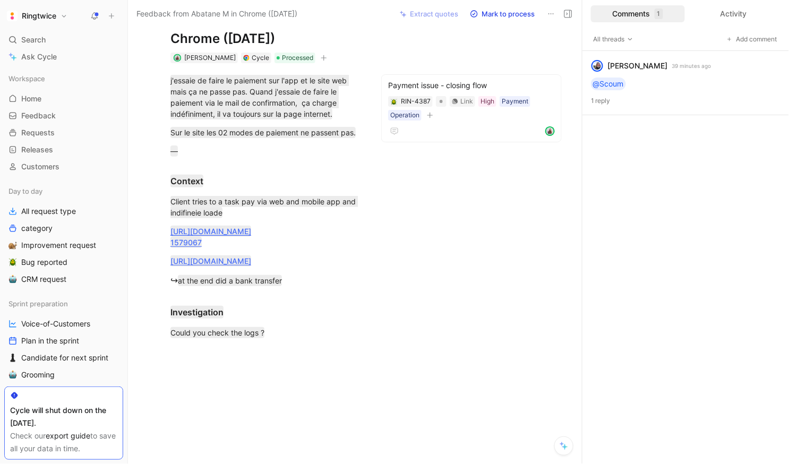
click at [95, 13] on use at bounding box center [94, 15] width 7 height 7
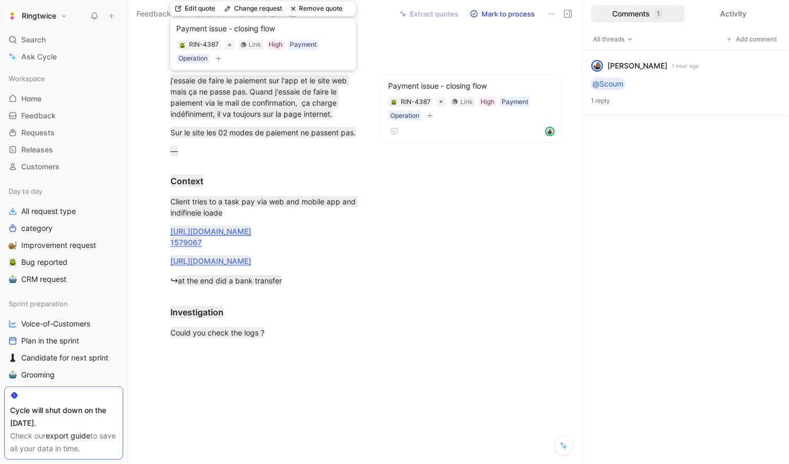
scroll to position [59, 0]
